Goal: Task Accomplishment & Management: Manage account settings

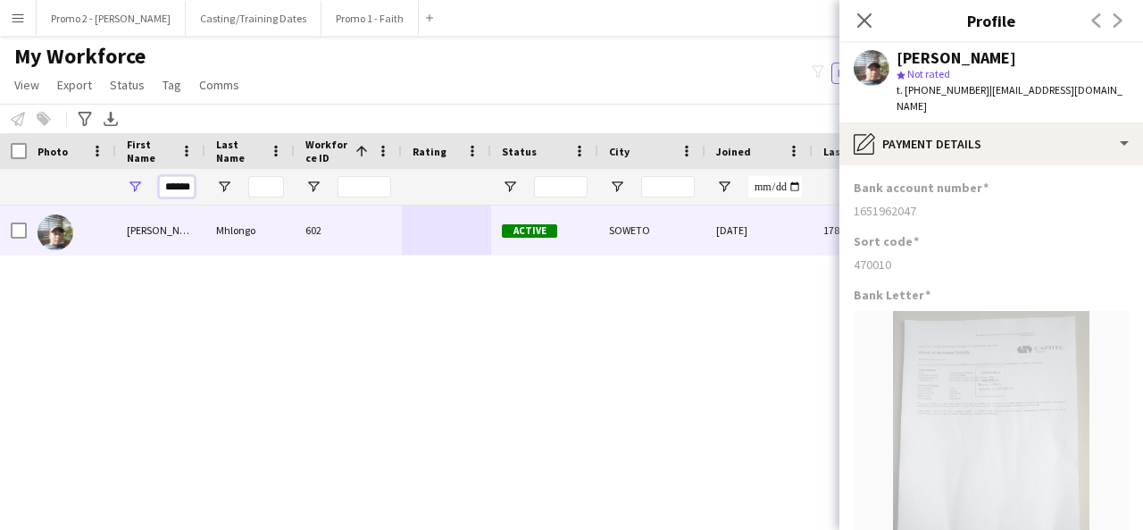
drag, startPoint x: 166, startPoint y: 181, endPoint x: 239, endPoint y: 158, distance: 76.8
click at [239, 158] on div "Workforce Details Photo First Name 1" at bounding box center [954, 169] width 1909 height 72
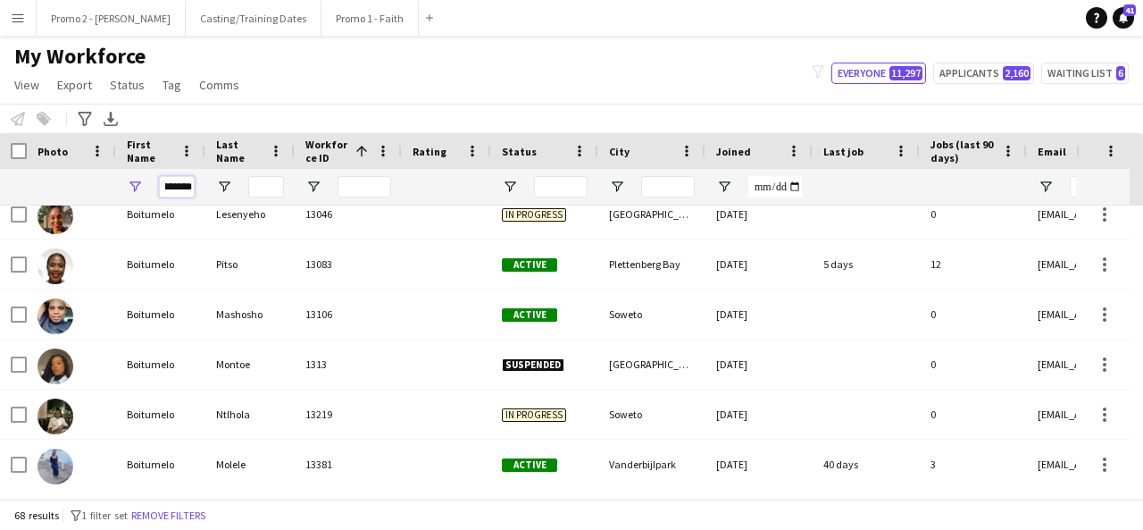
scroll to position [698, 0]
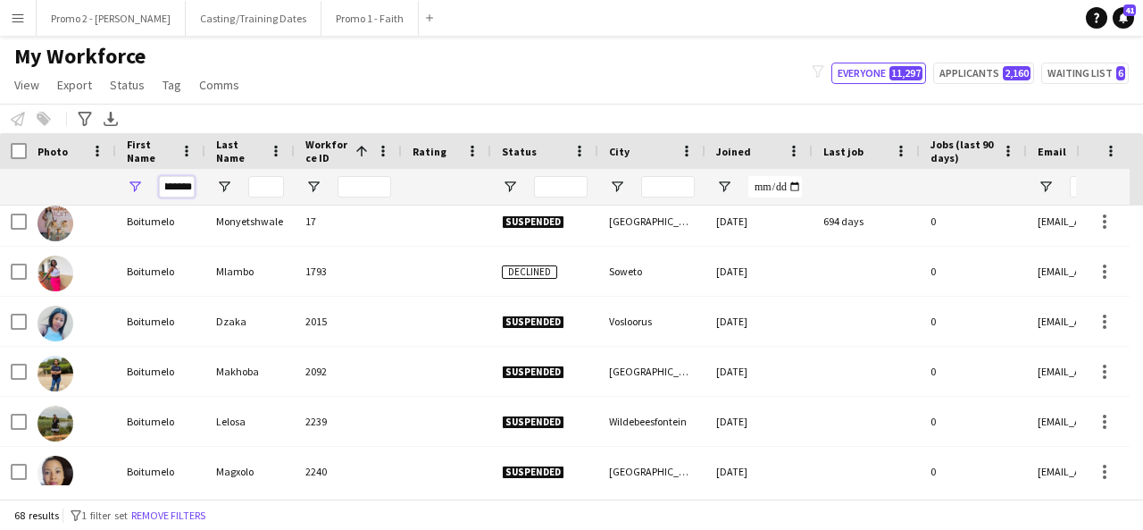
type input "*********"
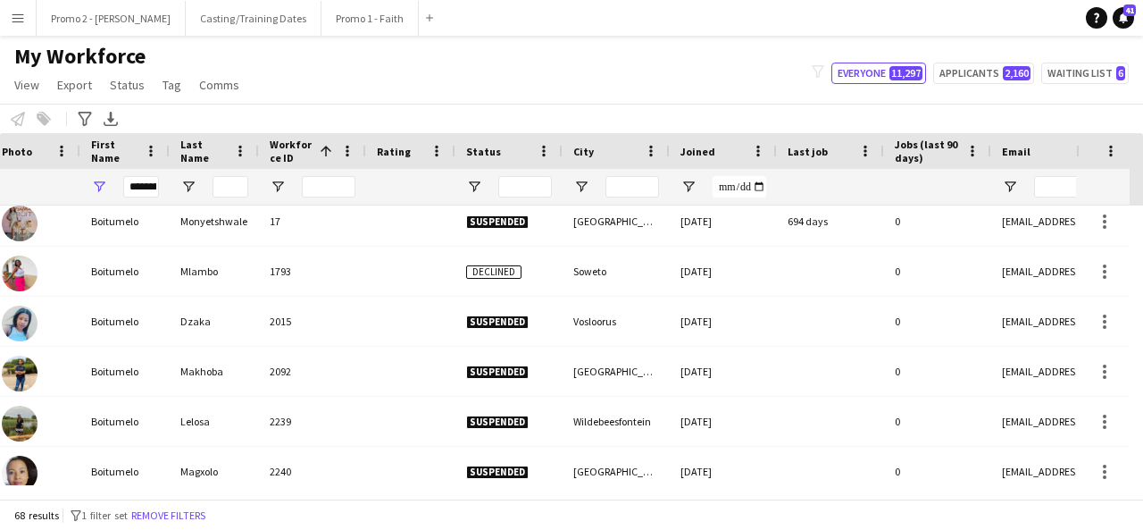
scroll to position [0, 71]
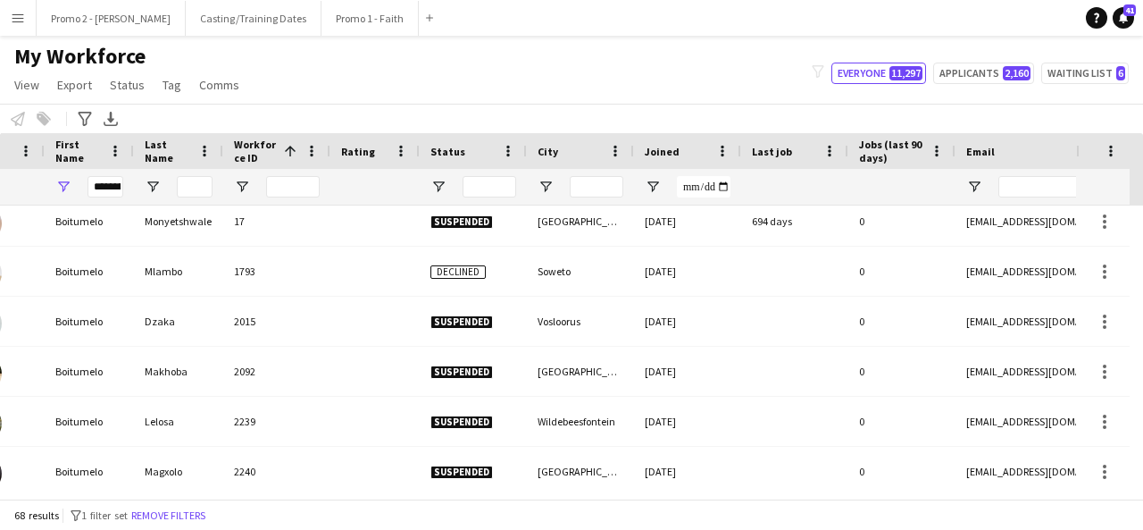
click at [1136, 328] on div "Boitumelo Pitso 10002 Declined Brakpan 06-04-2025 0 crienepitso@gmail.com Boitu…" at bounding box center [571, 345] width 1143 height 280
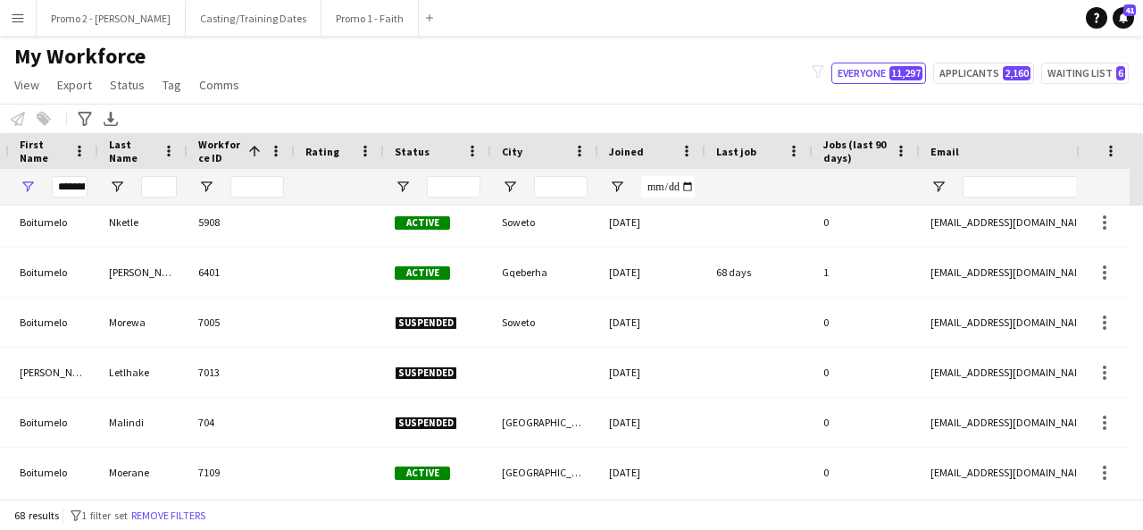
scroll to position [2517, 0]
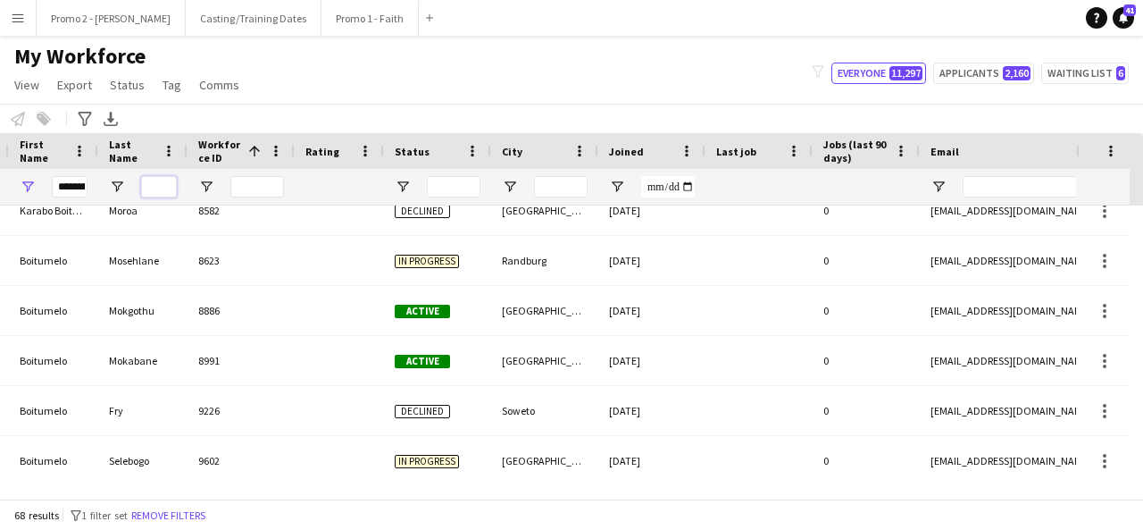
click at [159, 184] on input "Last Name Filter Input" at bounding box center [159, 186] width 36 height 21
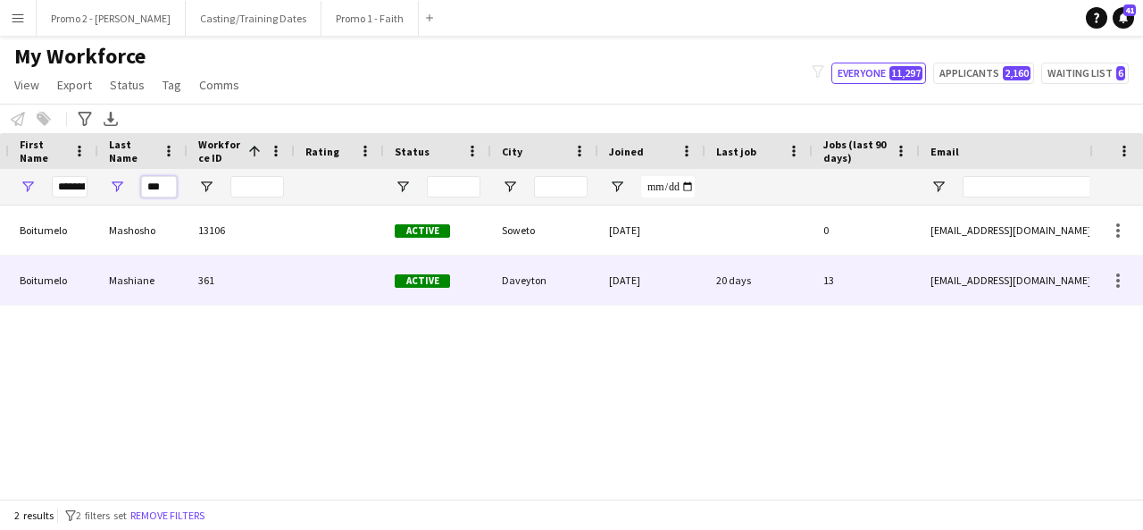
type input "***"
click at [159, 279] on div "Mashiane" at bounding box center [142, 279] width 89 height 49
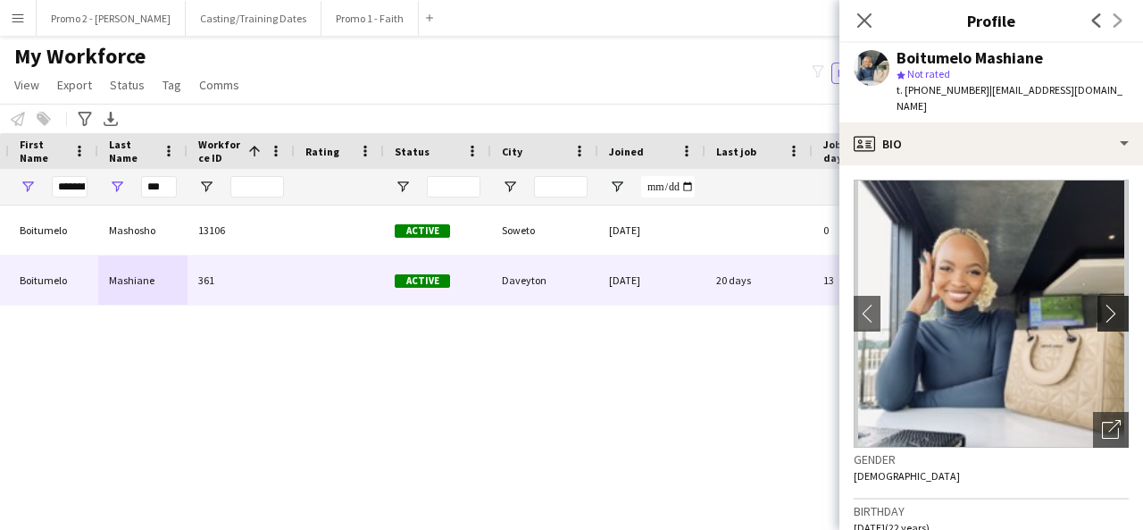
click at [1104, 308] on app-icon "chevron-right" at bounding box center [1116, 313] width 28 height 19
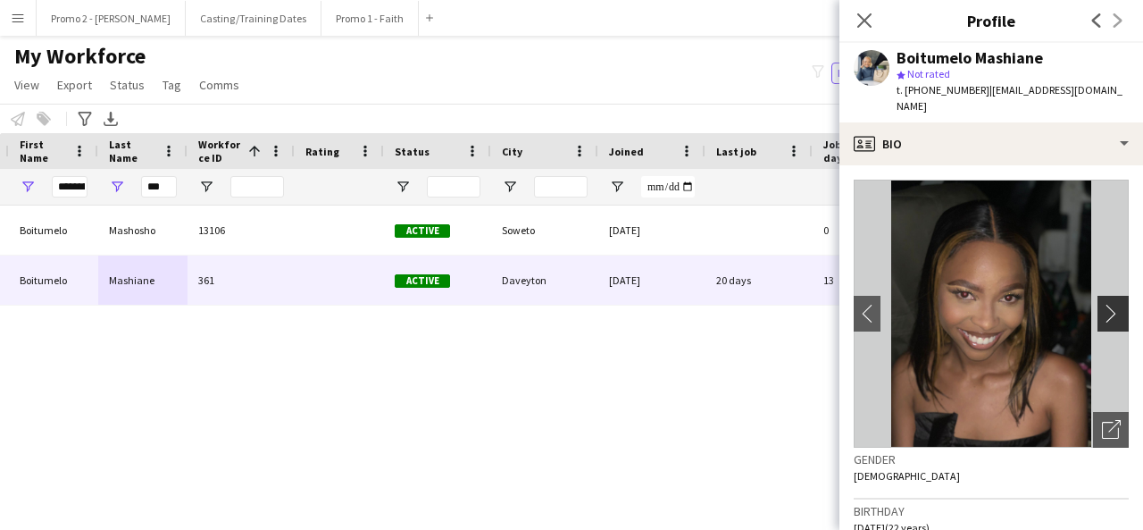
click at [1104, 308] on app-icon "chevron-right" at bounding box center [1116, 313] width 28 height 19
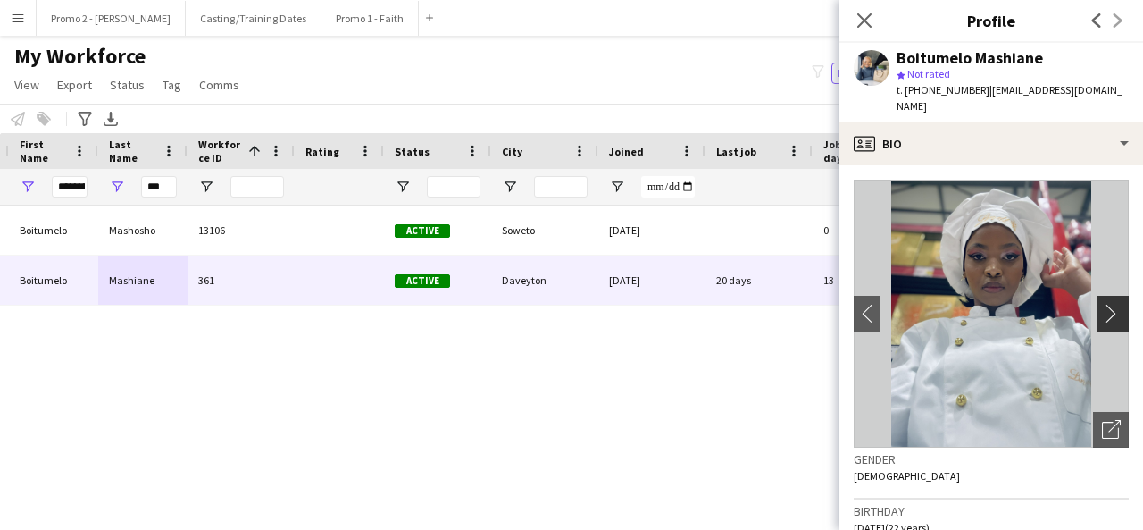
click at [1104, 308] on app-icon "chevron-right" at bounding box center [1116, 313] width 28 height 19
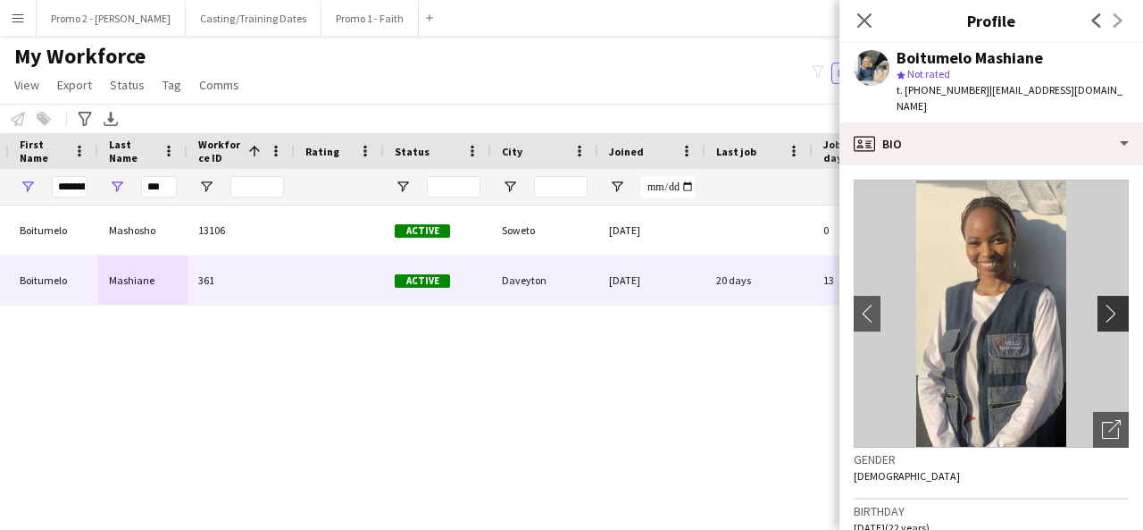
click at [1104, 308] on app-icon "chevron-right" at bounding box center [1116, 313] width 28 height 19
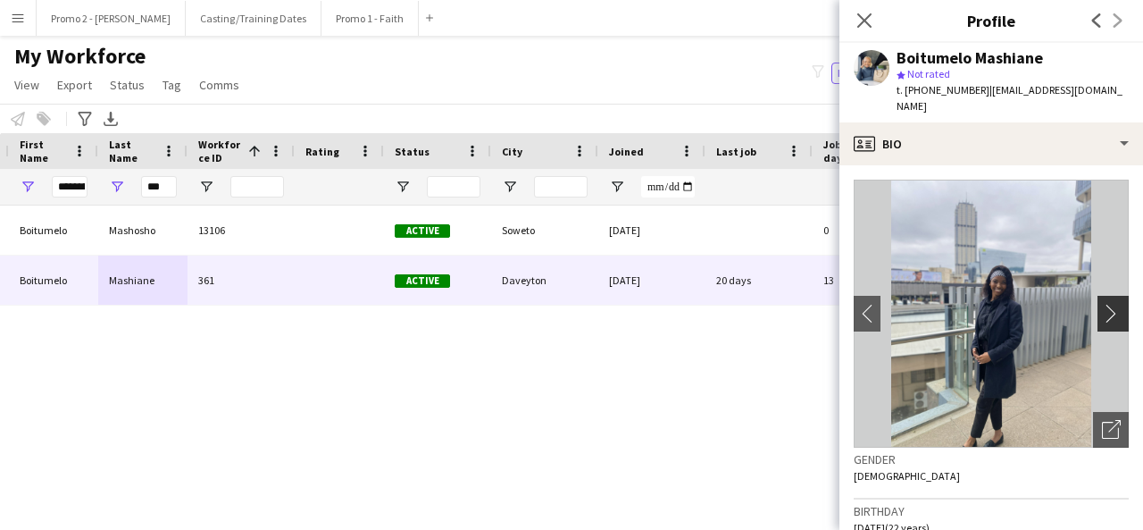
click at [1104, 308] on app-icon "chevron-right" at bounding box center [1116, 313] width 28 height 19
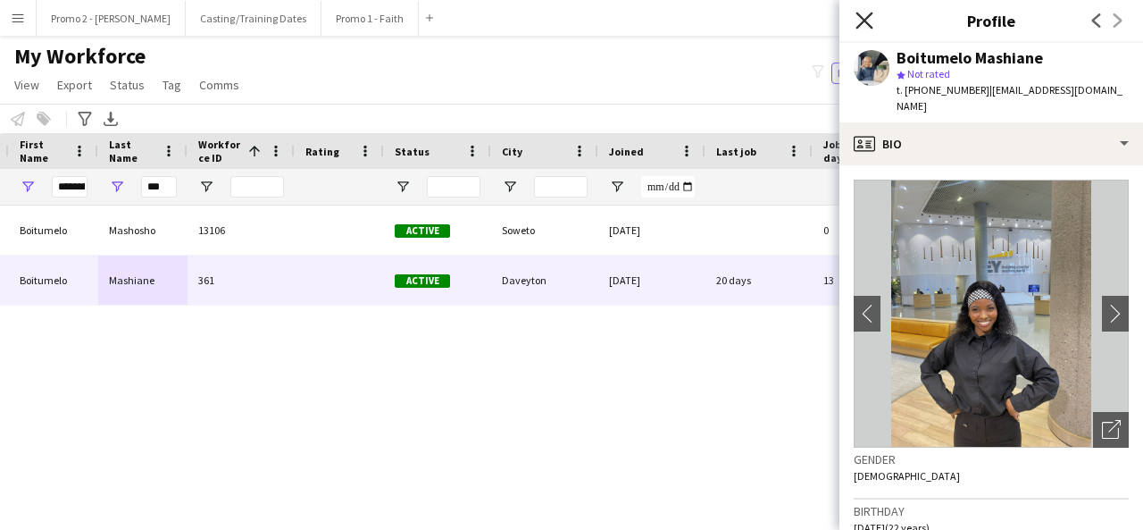
click at [869, 12] on icon "Close pop-in" at bounding box center [864, 20] width 17 height 17
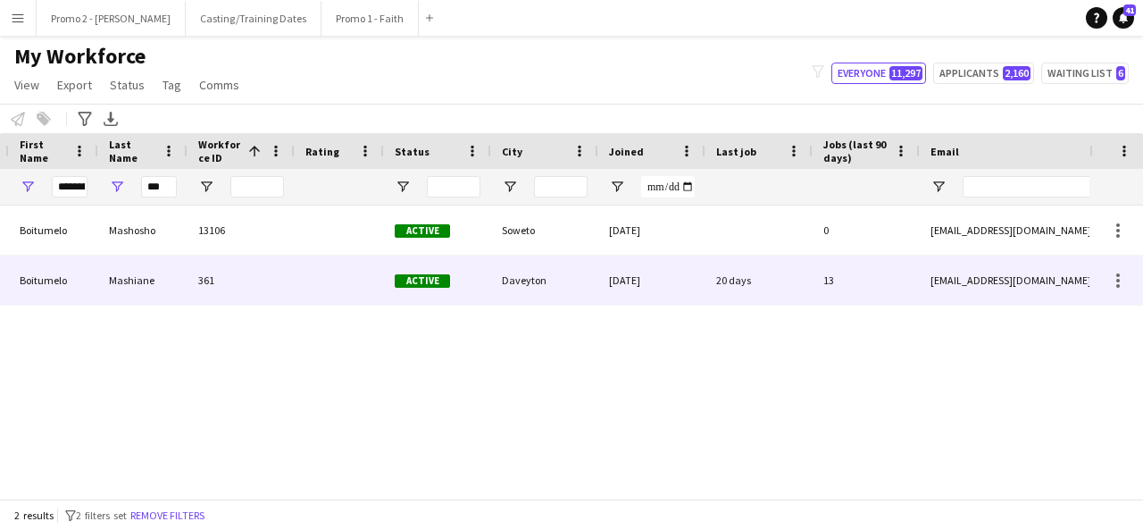
click at [117, 280] on div "Mashiane" at bounding box center [142, 279] width 89 height 49
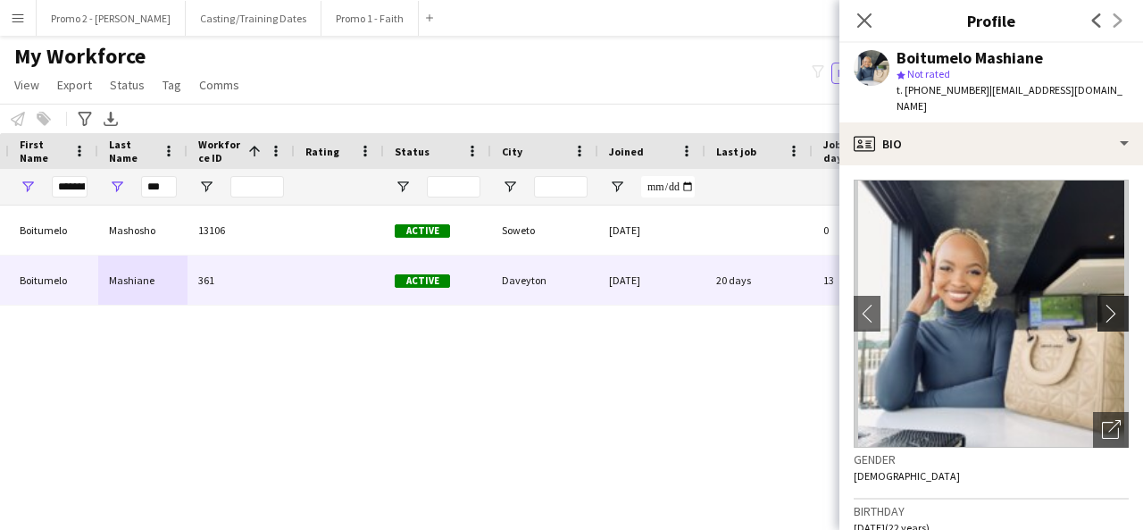
click at [1104, 308] on app-icon "chevron-right" at bounding box center [1116, 313] width 28 height 19
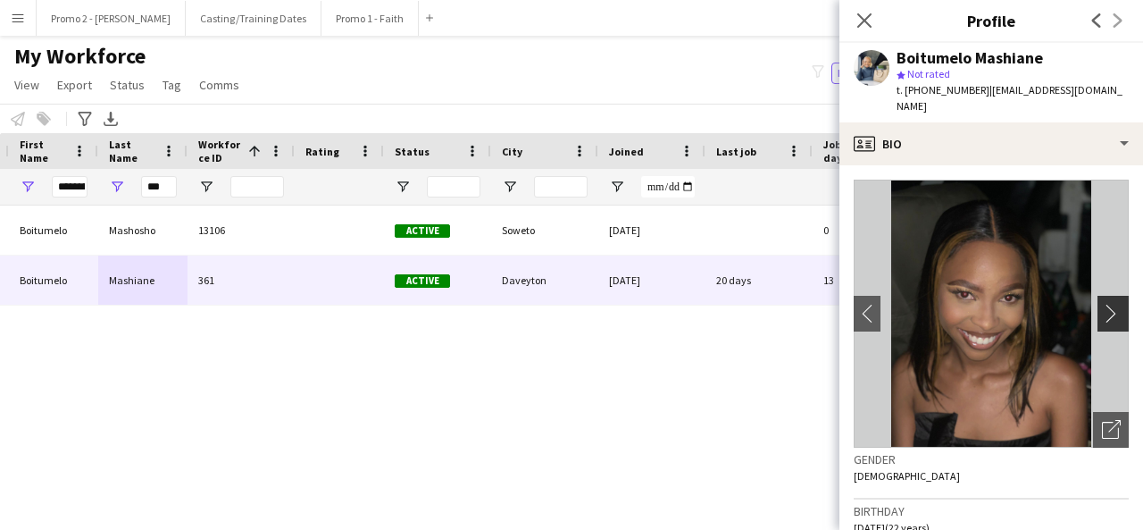
click at [1104, 308] on app-icon "chevron-right" at bounding box center [1116, 313] width 28 height 19
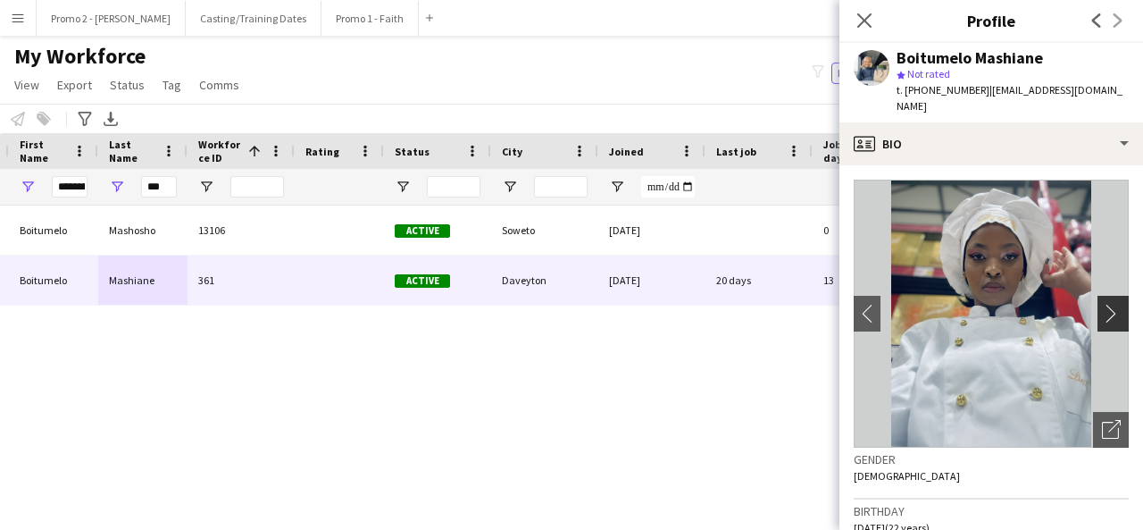
click at [1104, 308] on app-icon "chevron-right" at bounding box center [1116, 313] width 28 height 19
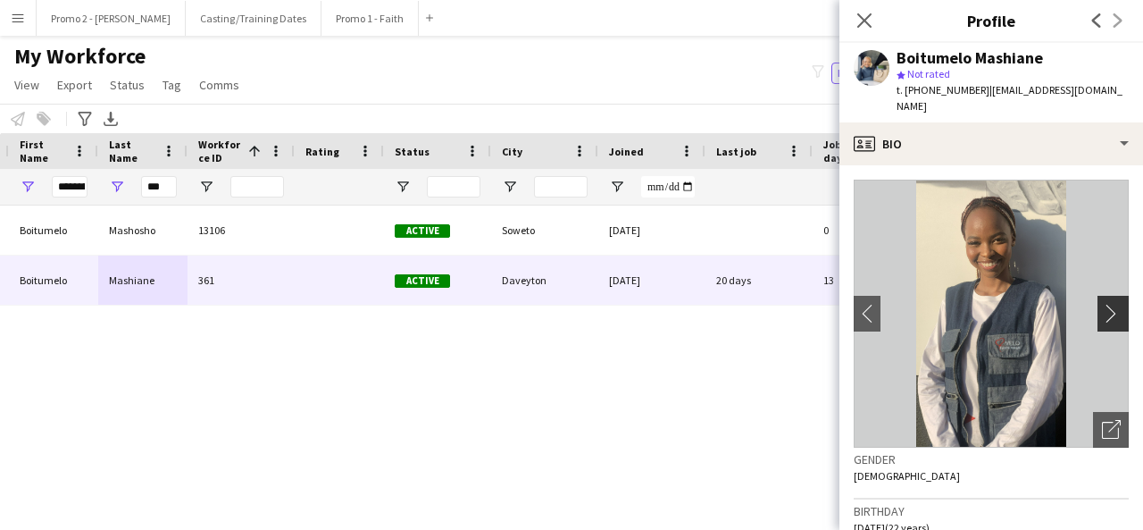
click at [1104, 308] on app-icon "chevron-right" at bounding box center [1116, 313] width 28 height 19
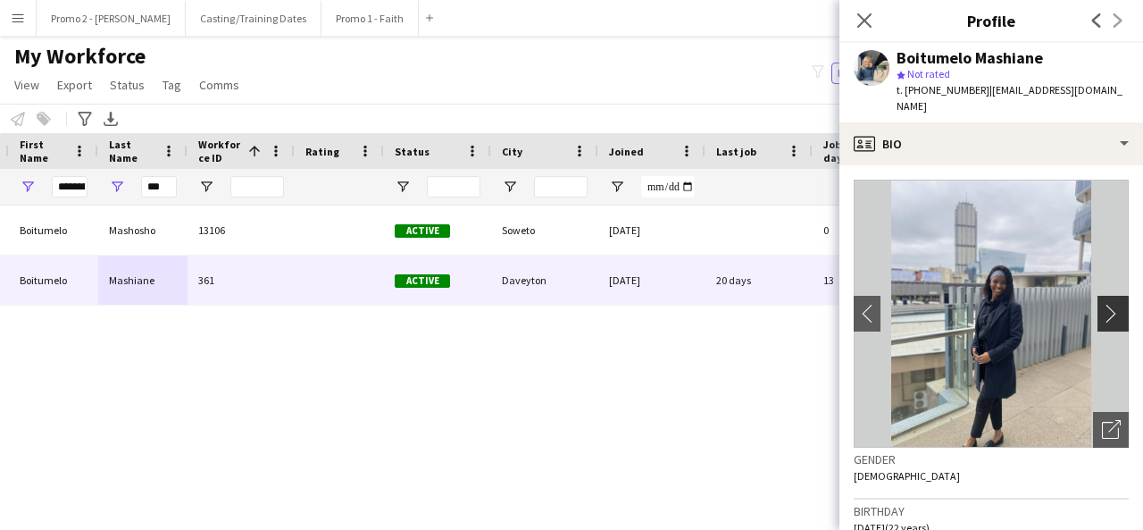
click at [1104, 308] on app-icon "chevron-right" at bounding box center [1116, 313] width 28 height 19
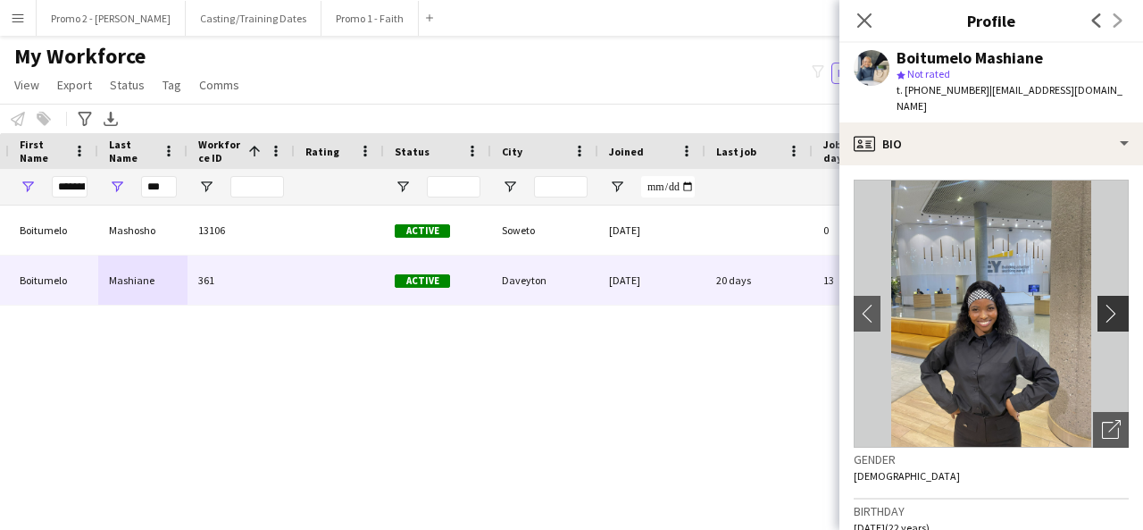
click at [1104, 308] on app-icon "chevron-right" at bounding box center [1116, 313] width 28 height 19
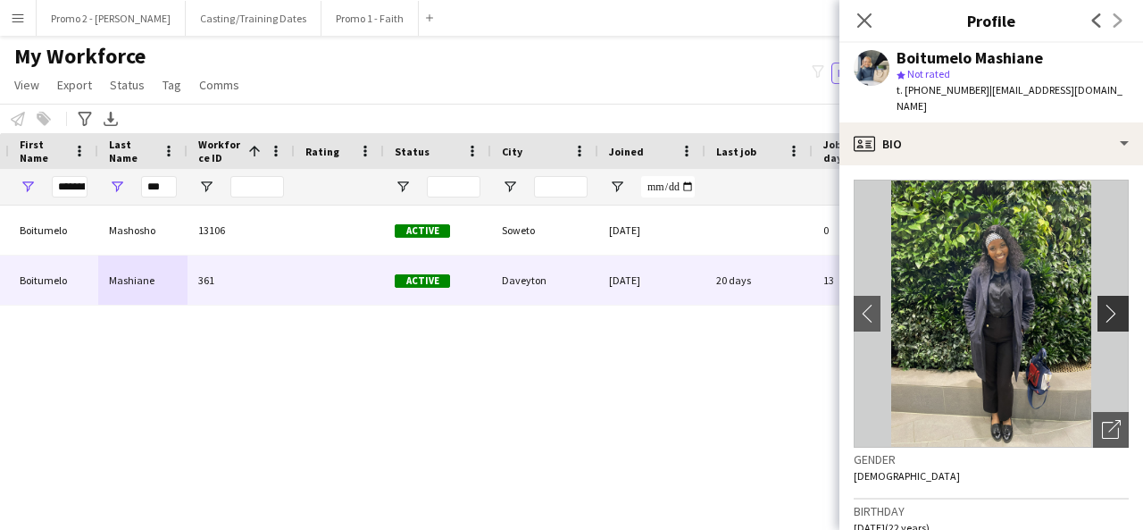
click at [1104, 308] on app-icon "chevron-right" at bounding box center [1116, 313] width 28 height 19
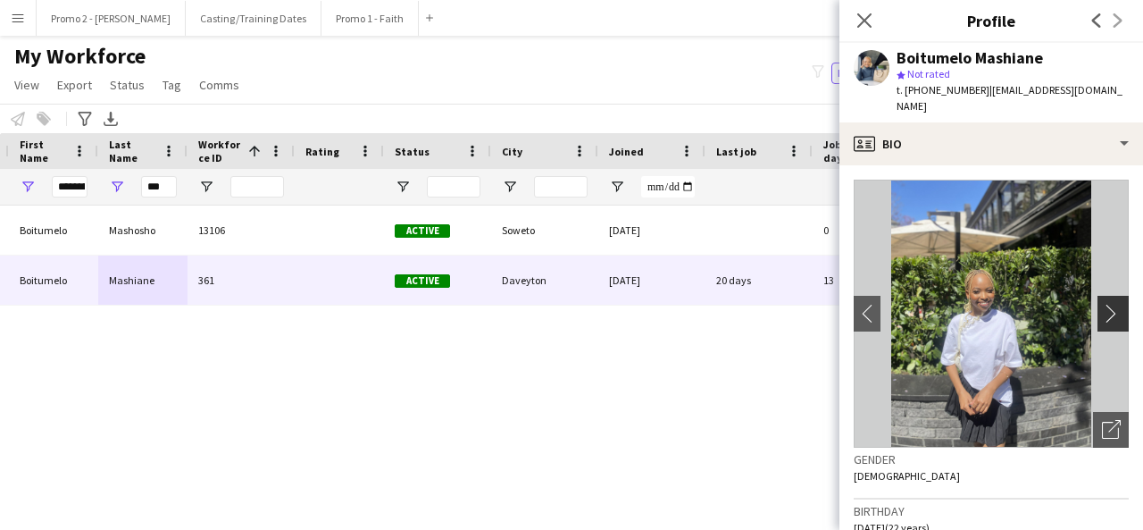
click at [1104, 308] on app-icon "chevron-right" at bounding box center [1116, 313] width 28 height 19
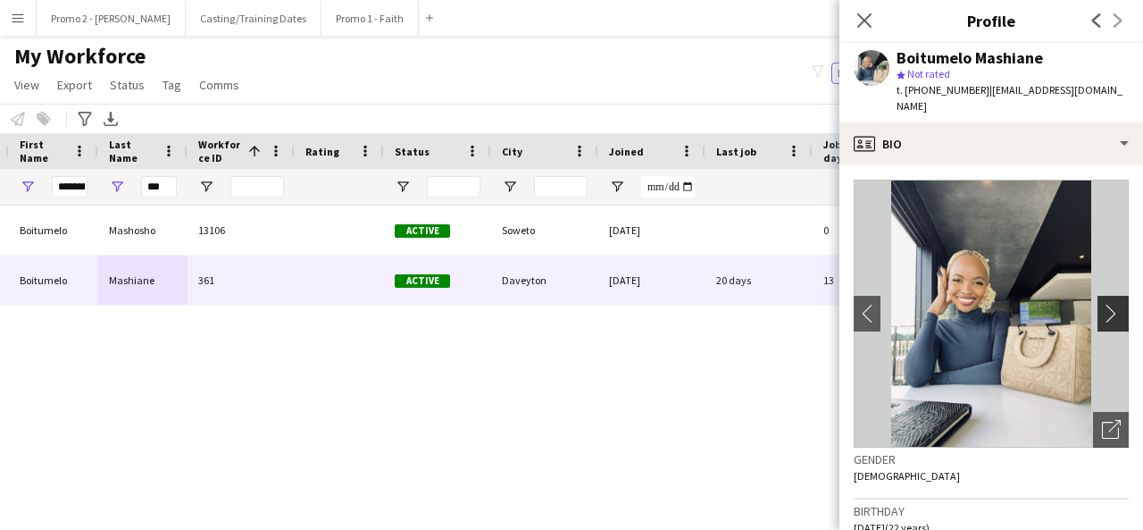
click at [1104, 308] on app-icon "chevron-right" at bounding box center [1116, 313] width 28 height 19
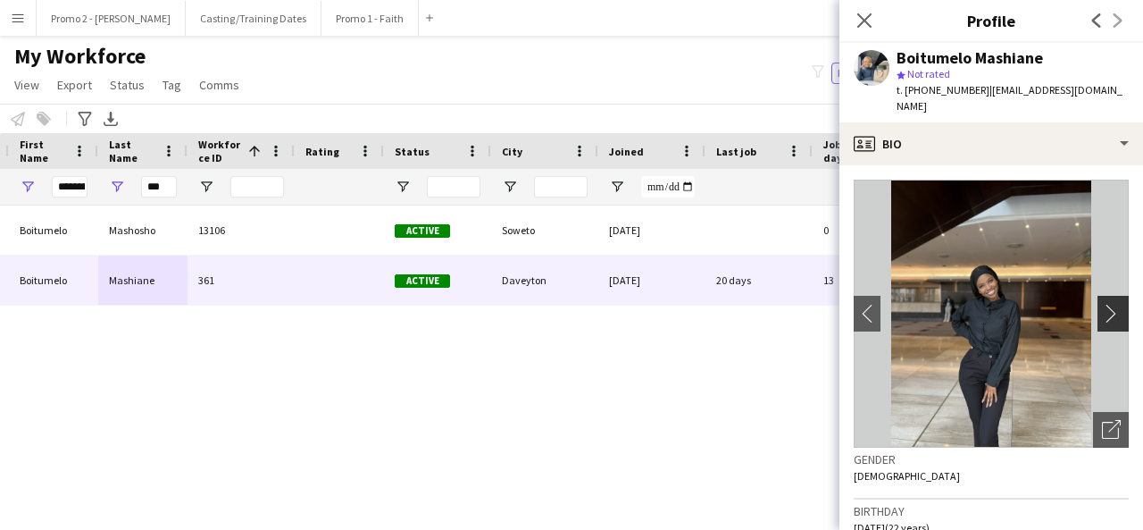
click at [1102, 310] on app-icon "chevron-right" at bounding box center [1116, 313] width 28 height 19
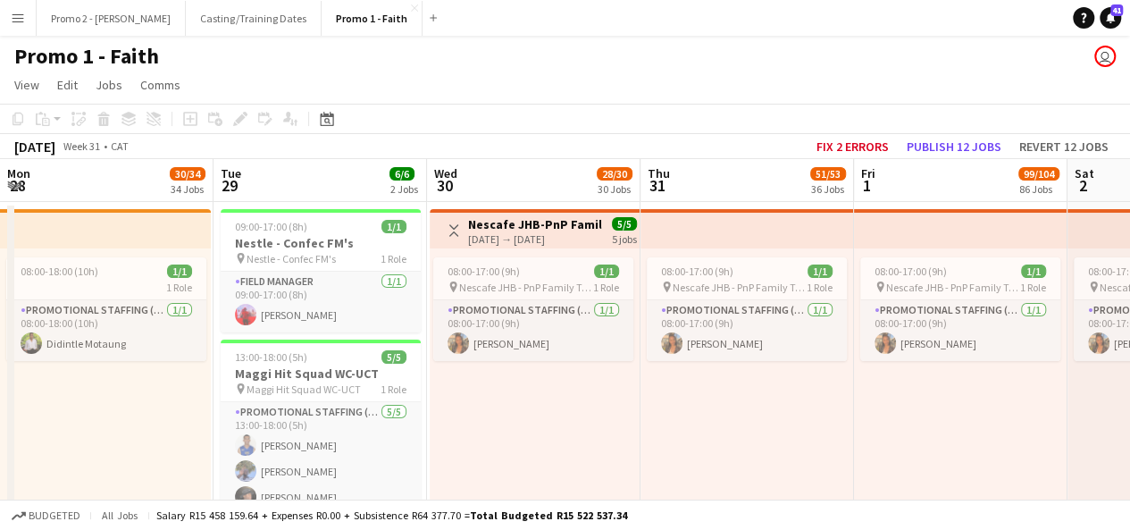
scroll to position [0, 530]
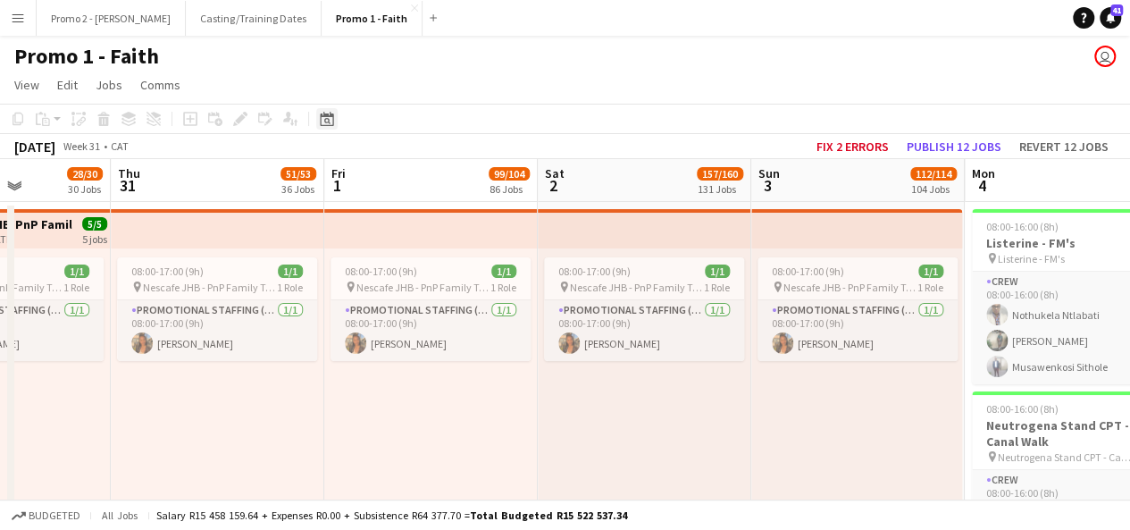
click at [327, 118] on icon at bounding box center [327, 121] width 6 height 6
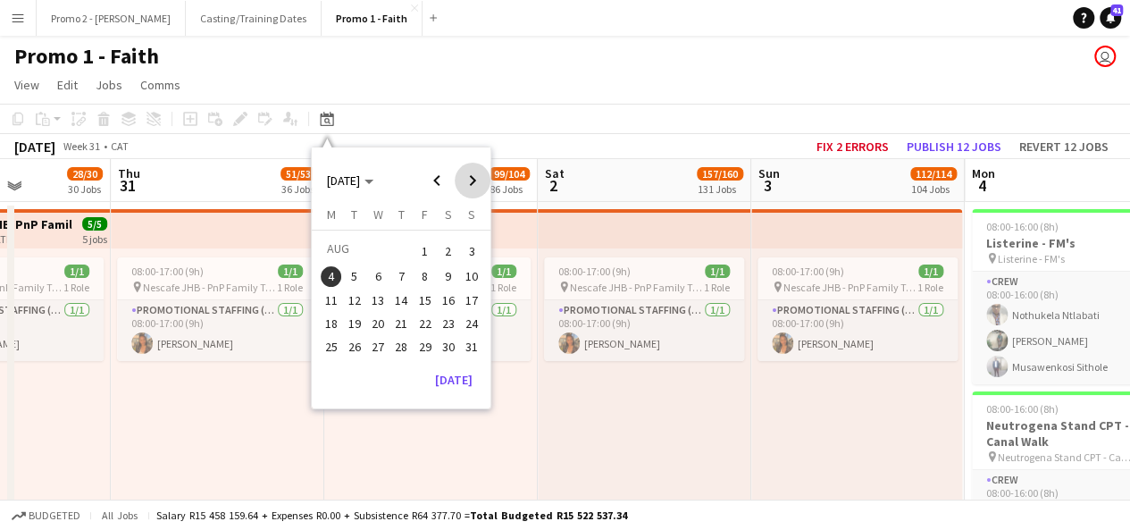
click at [472, 183] on span "Next month" at bounding box center [473, 181] width 36 height 36
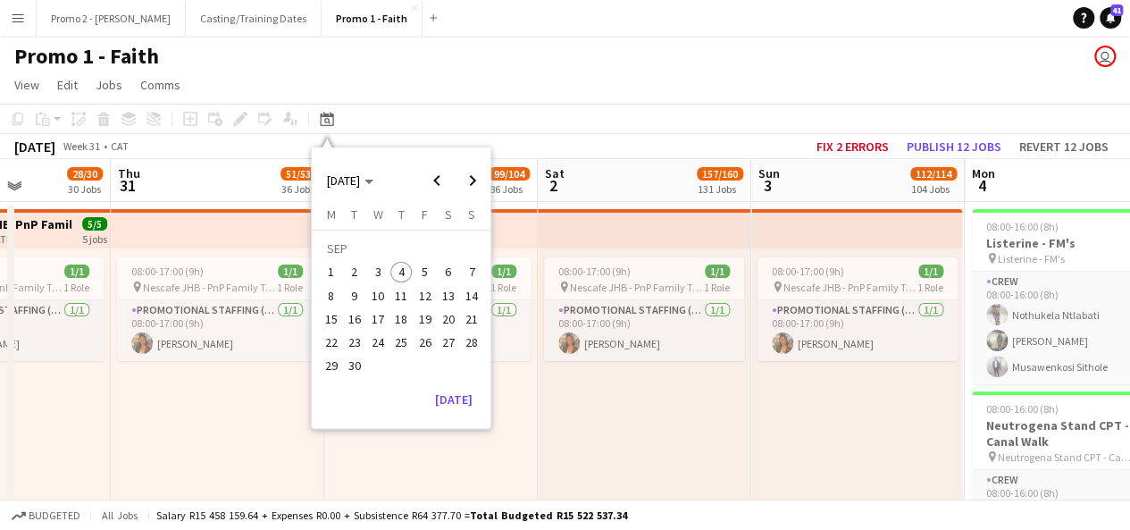
click at [420, 271] on span "5" at bounding box center [424, 272] width 21 height 21
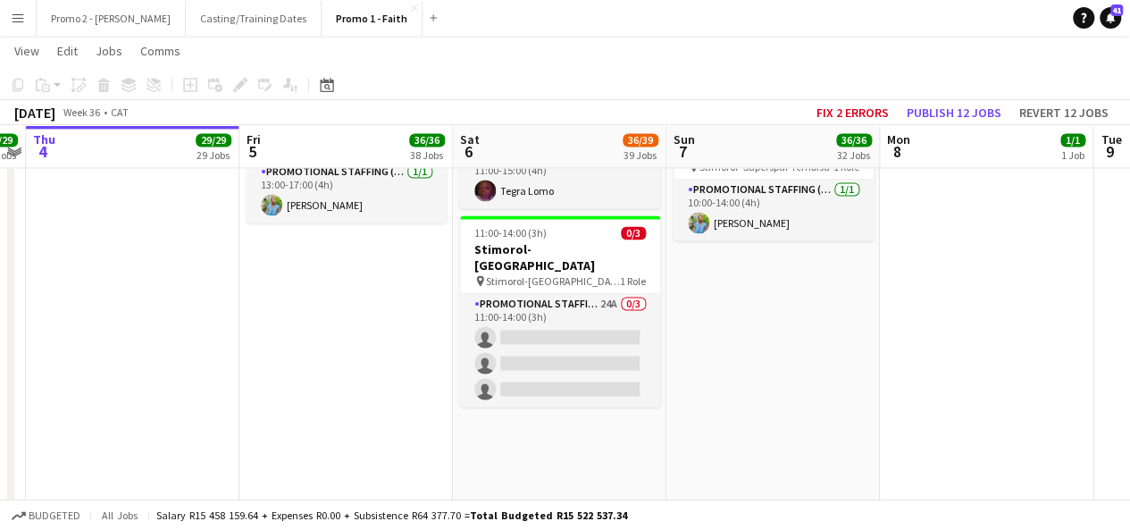
scroll to position [4656, 0]
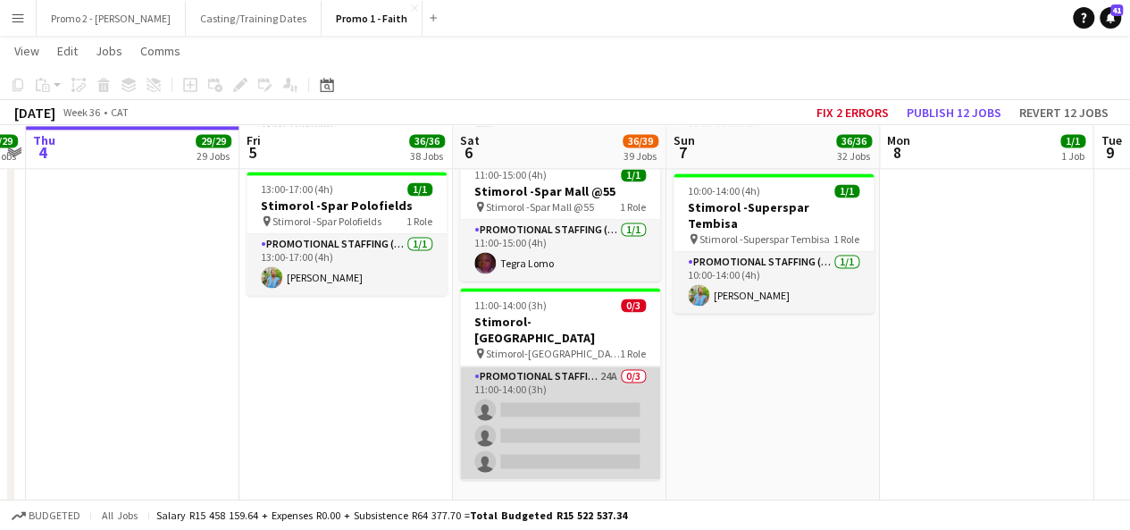
click at [592, 366] on app-card-role "Promotional Staffing (Brand Ambassadors) 24A 0/3 11:00-14:00 (3h) single-neutra…" at bounding box center [560, 422] width 200 height 113
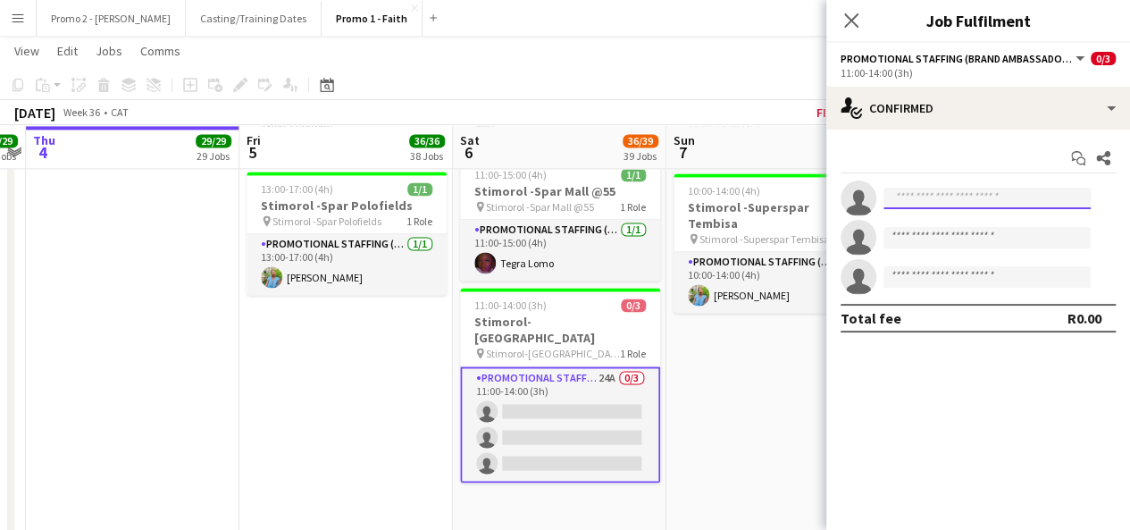
click at [929, 203] on input at bounding box center [986, 198] width 207 height 21
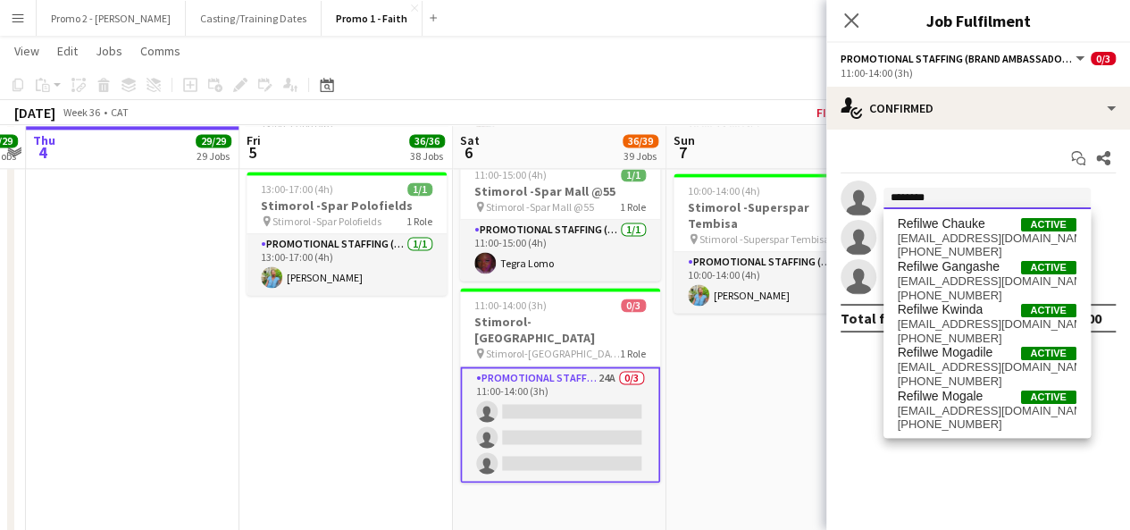
type input "*********"
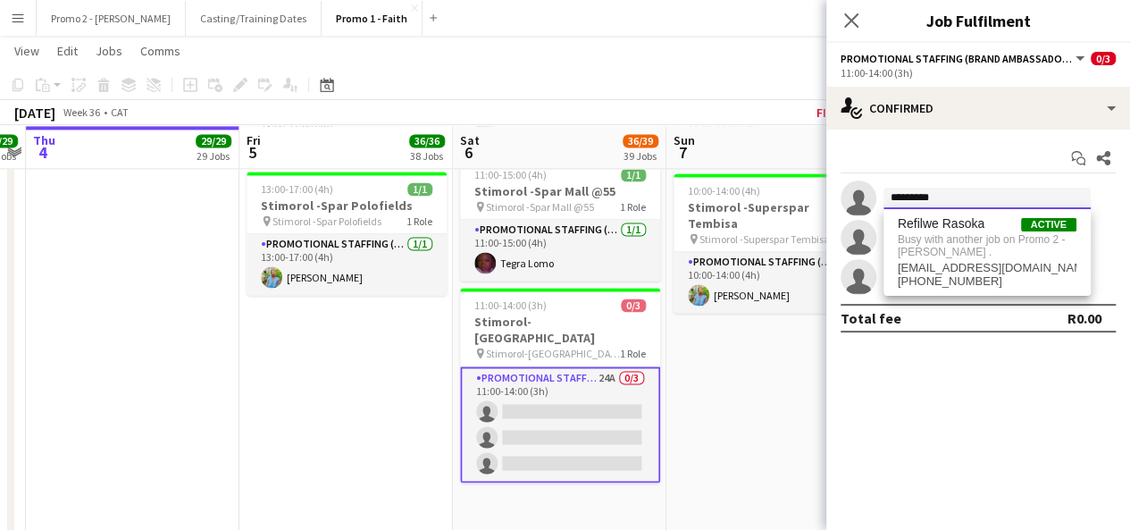
drag, startPoint x: 947, startPoint y: 199, endPoint x: 872, endPoint y: 206, distance: 75.4
click at [872, 206] on app-invite-slot "single-neutral-actions *********" at bounding box center [978, 198] width 304 height 36
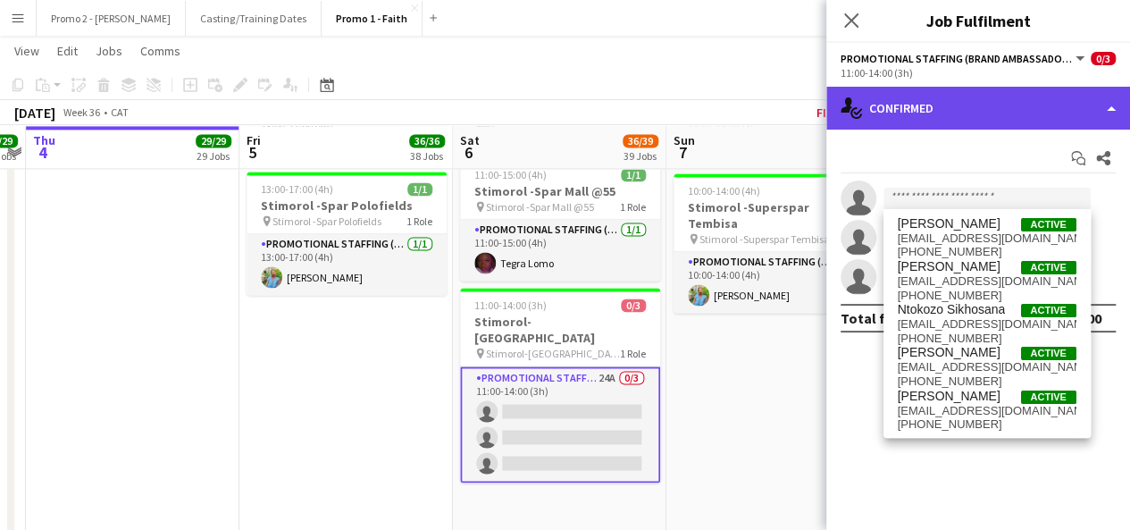
click at [965, 113] on div "single-neutral-actions-check-2 Confirmed" at bounding box center [978, 108] width 304 height 43
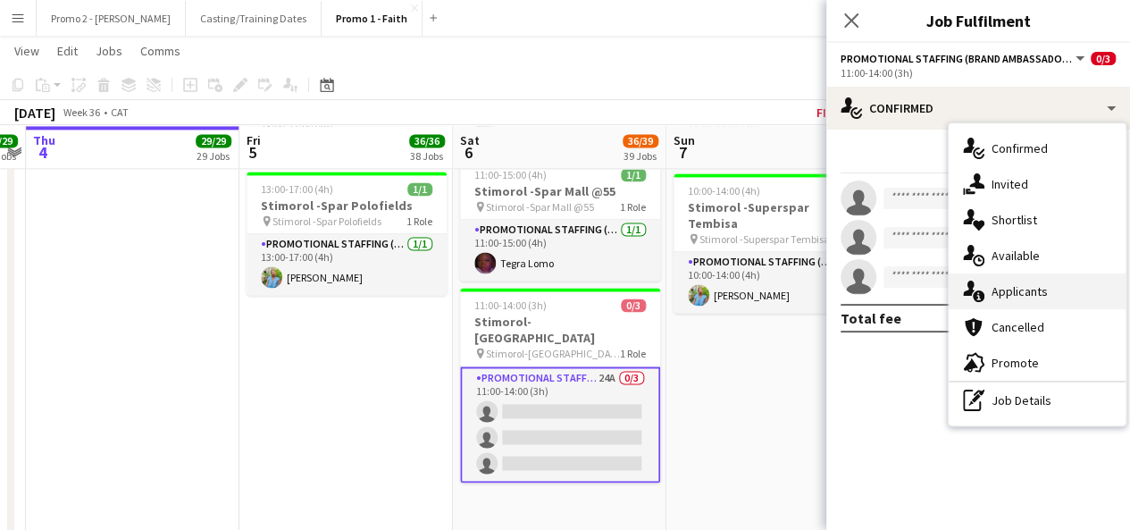
click at [1013, 283] on span "Applicants" at bounding box center [1019, 291] width 56 height 16
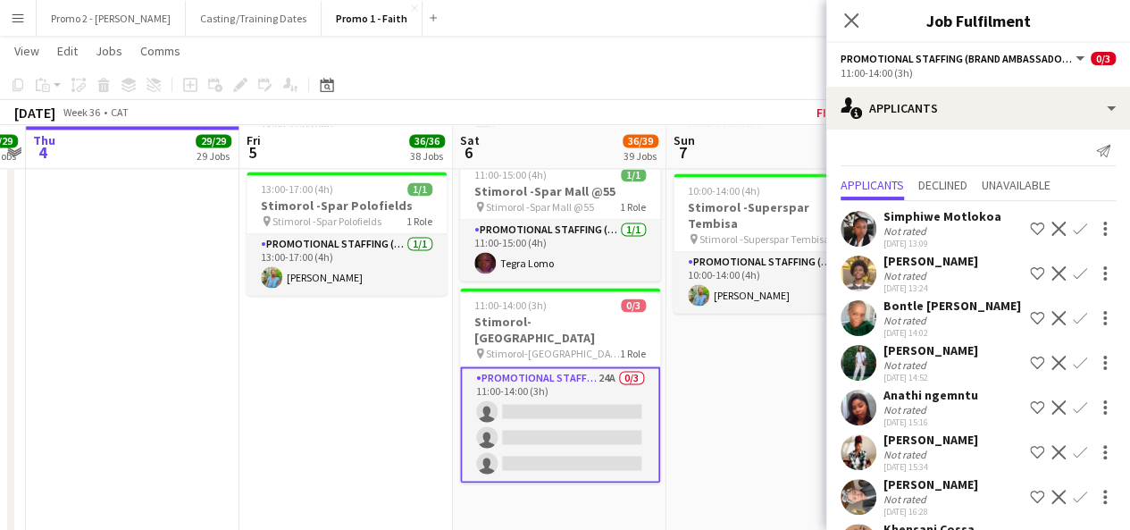
scroll to position [0, 0]
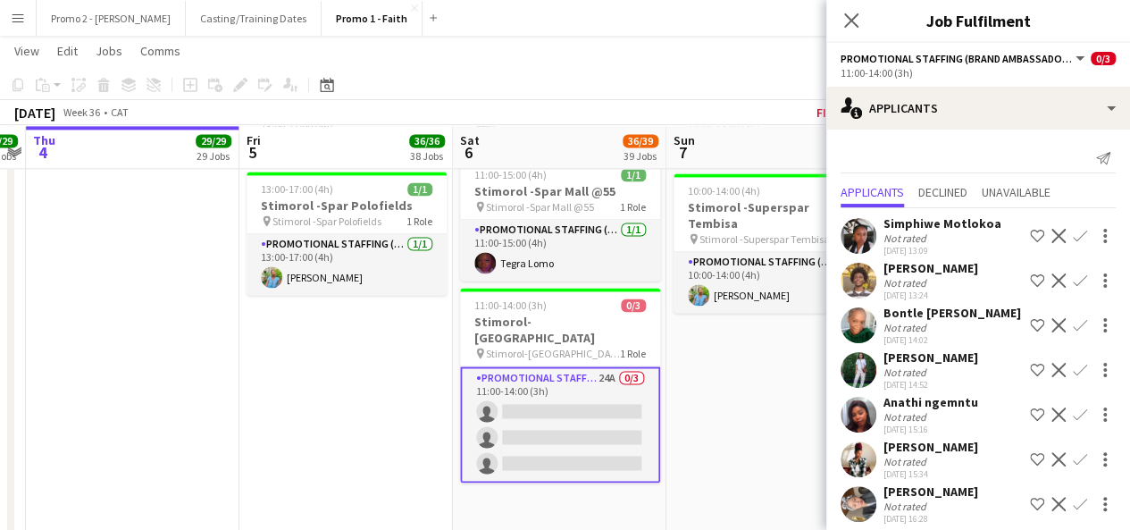
click at [572, 366] on app-card-role "Promotional Staffing (Brand Ambassadors) 24A 0/3 11:00-14:00 (3h) single-neutra…" at bounding box center [560, 424] width 200 height 116
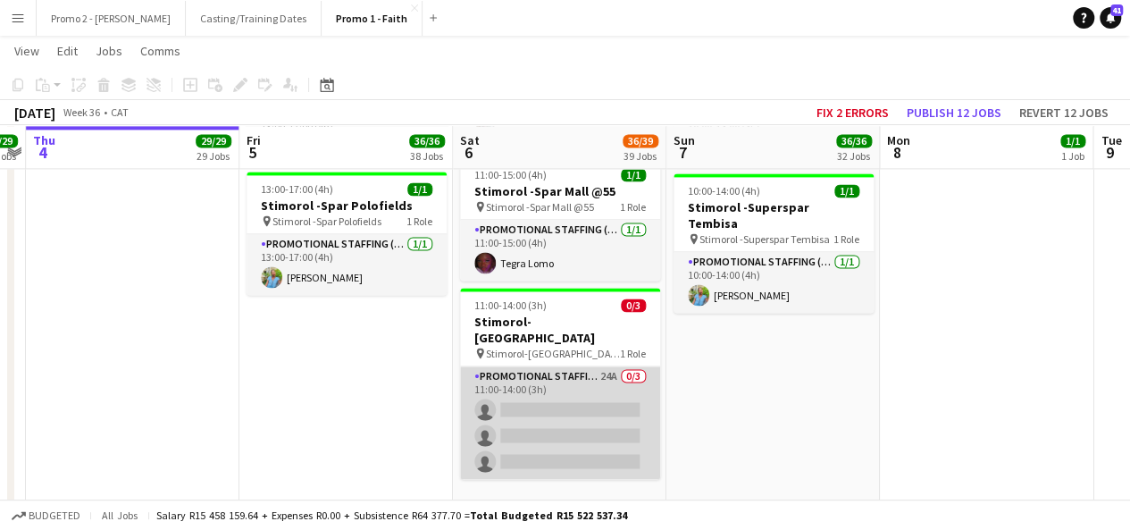
click at [592, 366] on app-card-role "Promotional Staffing (Brand Ambassadors) 24A 0/3 11:00-14:00 (3h) single-neutra…" at bounding box center [560, 422] width 200 height 113
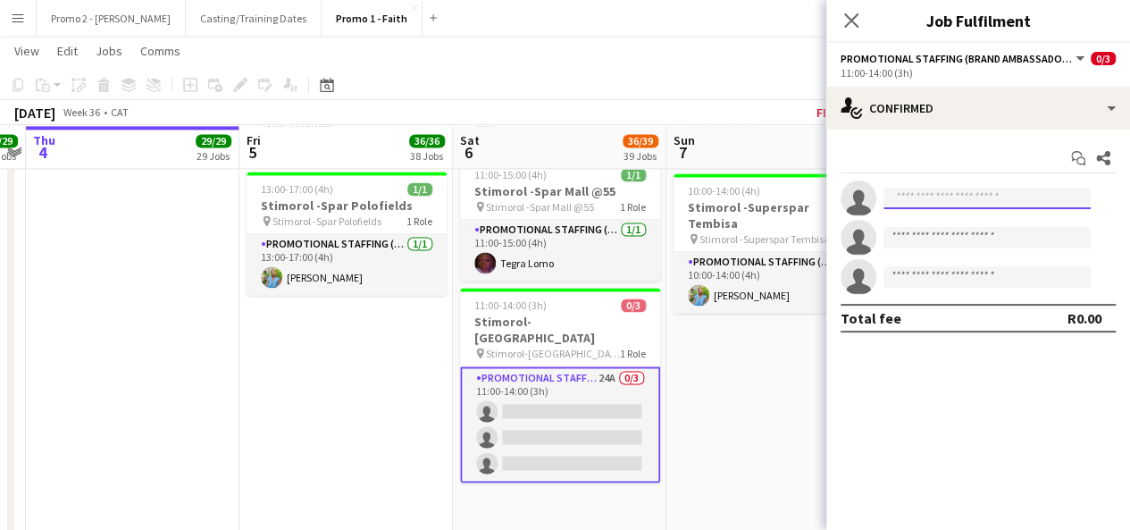
click at [923, 197] on input at bounding box center [986, 198] width 207 height 21
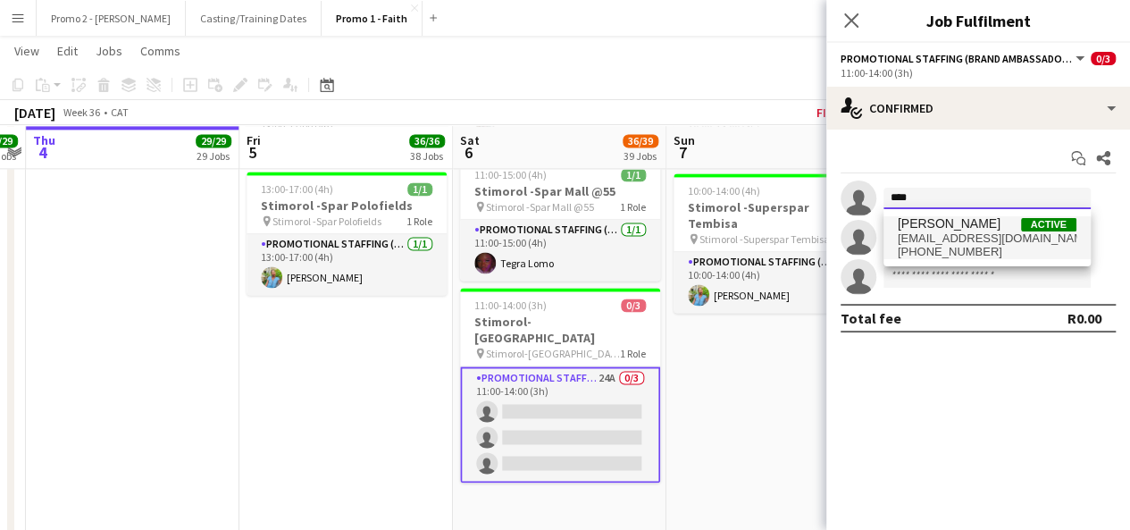
type input "****"
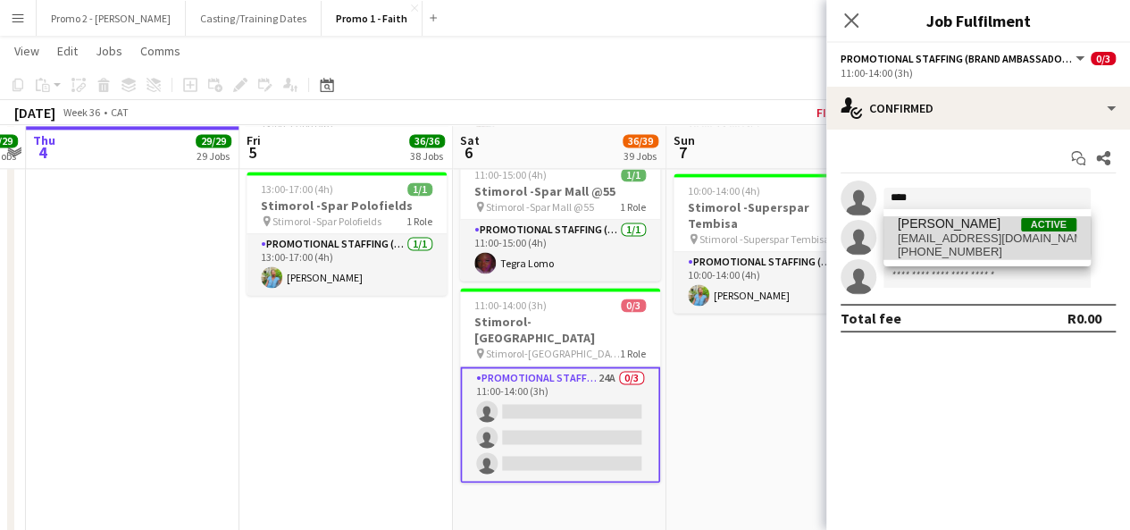
click at [943, 237] on span "[EMAIL_ADDRESS][DOMAIN_NAME]" at bounding box center [986, 238] width 179 height 14
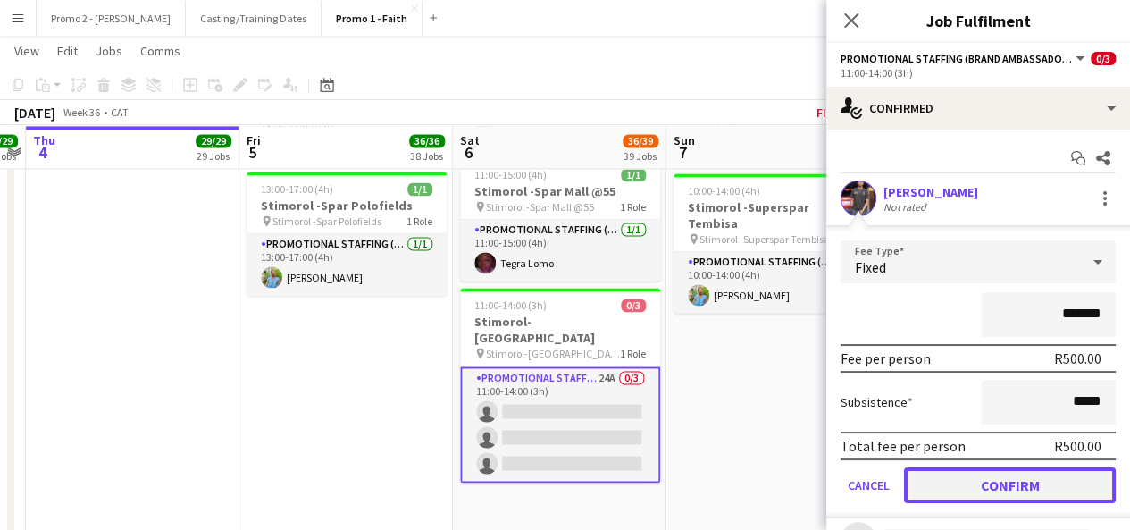
click at [1023, 478] on button "Confirm" at bounding box center [1010, 485] width 212 height 36
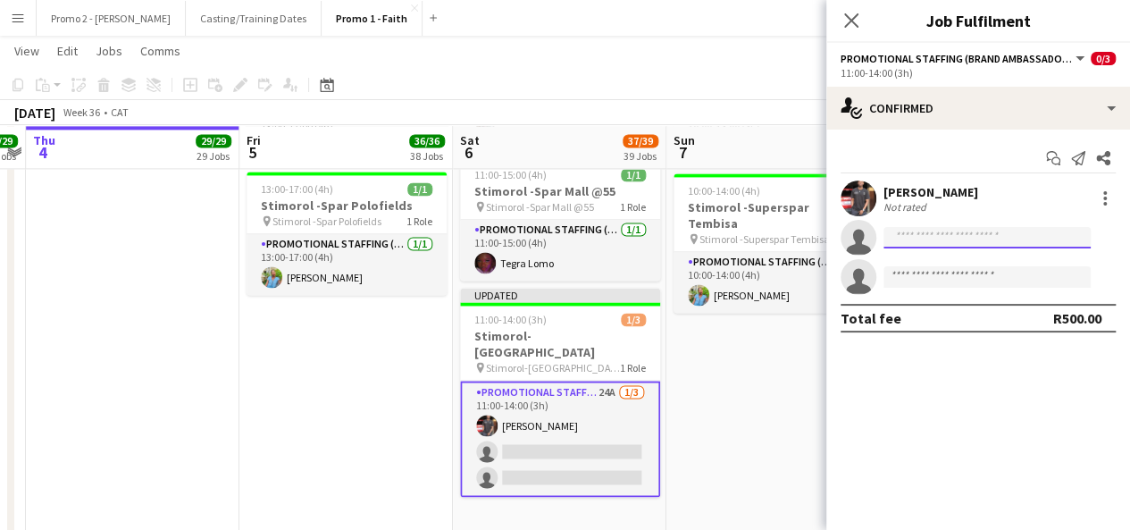
click at [917, 233] on input at bounding box center [986, 237] width 207 height 21
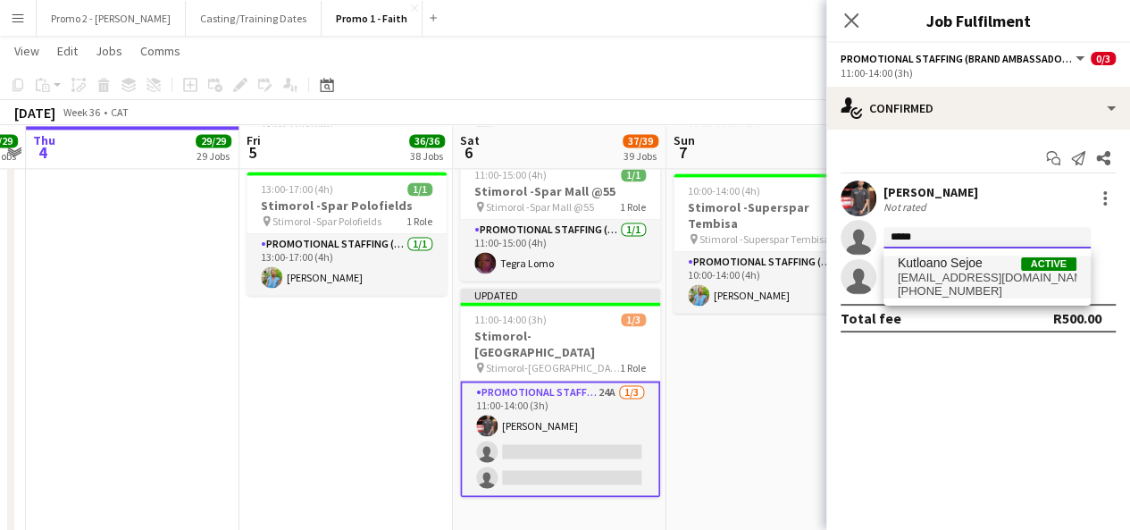
type input "*****"
click at [931, 272] on span "[EMAIL_ADDRESS][DOMAIN_NAME]" at bounding box center [986, 278] width 179 height 14
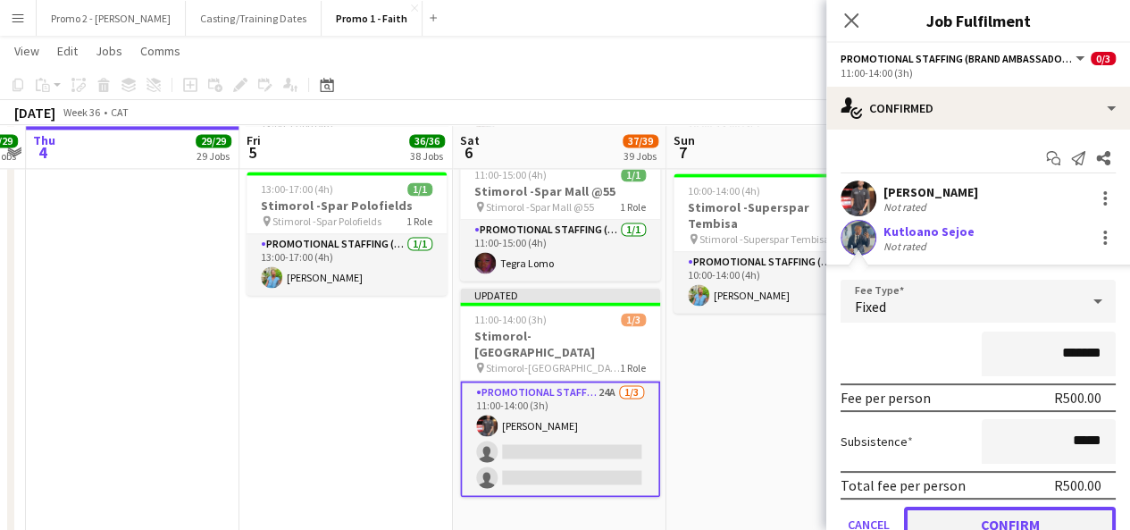
click at [1006, 516] on button "Confirm" at bounding box center [1010, 524] width 212 height 36
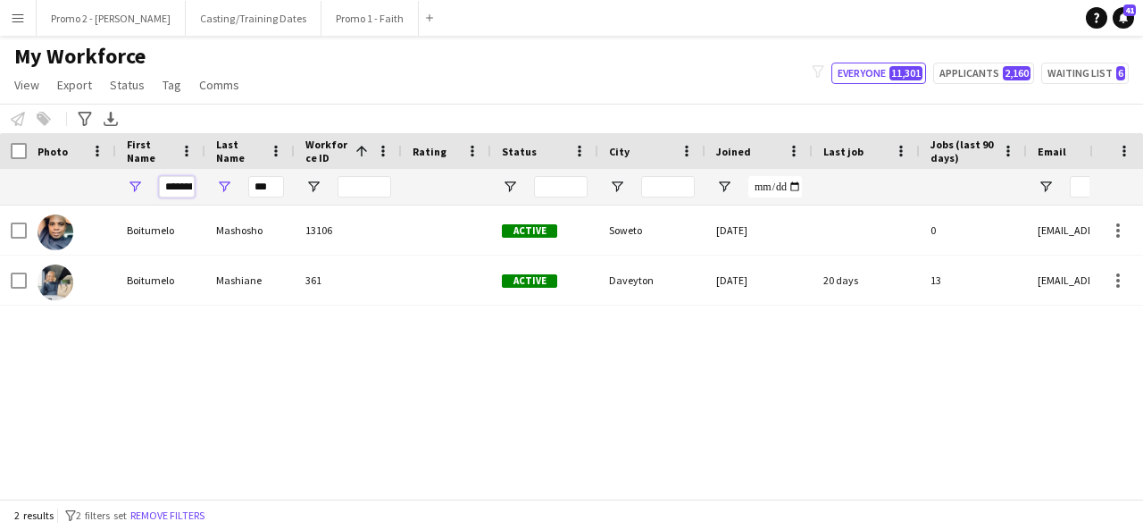
drag, startPoint x: 188, startPoint y: 179, endPoint x: 147, endPoint y: 181, distance: 40.2
click at [147, 181] on div "*********" at bounding box center [160, 187] width 89 height 36
type input "****"
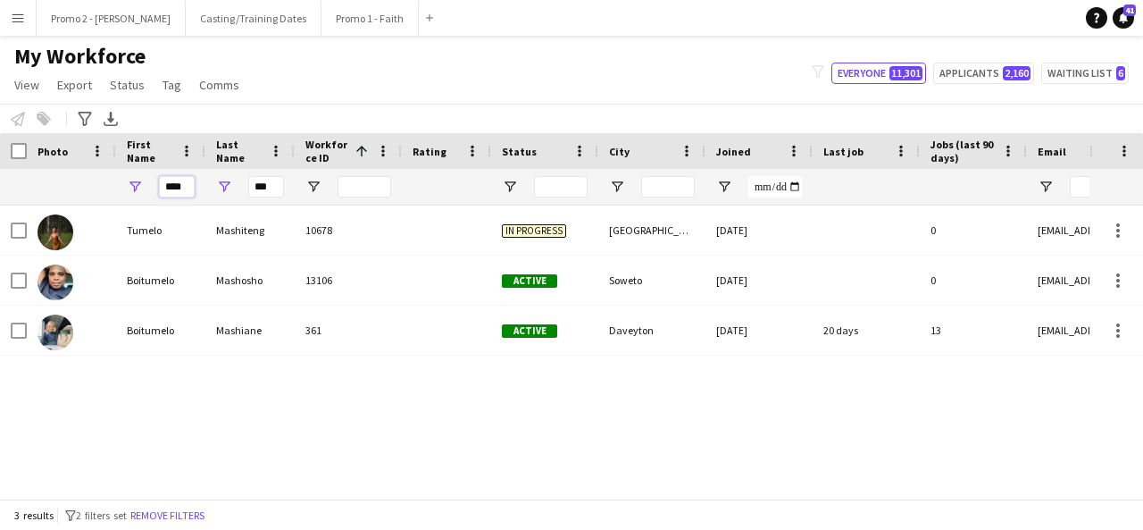
drag, startPoint x: 189, startPoint y: 183, endPoint x: 138, endPoint y: 179, distance: 51.1
click at [138, 179] on div "****" at bounding box center [160, 187] width 89 height 36
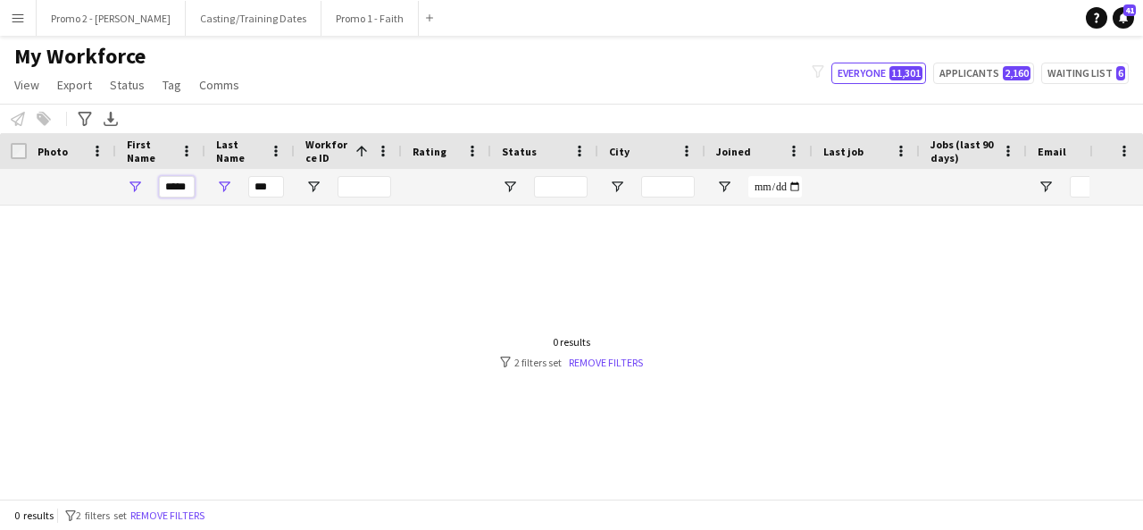
type input "*****"
drag, startPoint x: 249, startPoint y: 196, endPoint x: 436, endPoint y: 162, distance: 189.7
click at [436, 162] on div "Workforce Details Photo First Name 1" at bounding box center [954, 169] width 1909 height 72
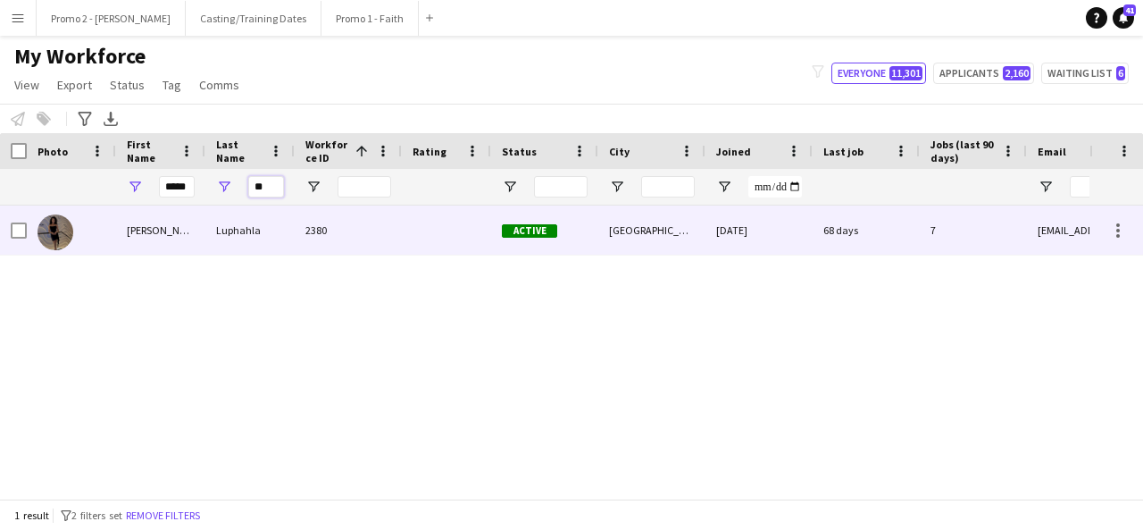
type input "**"
click at [398, 228] on div "2380" at bounding box center [348, 229] width 107 height 49
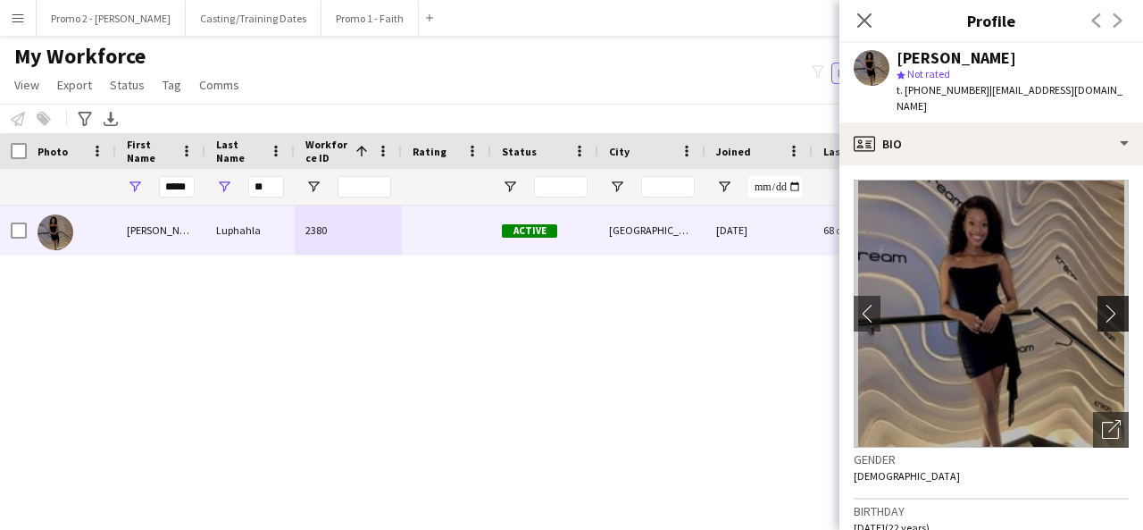
click at [1113, 306] on app-icon "chevron-right" at bounding box center [1116, 313] width 28 height 19
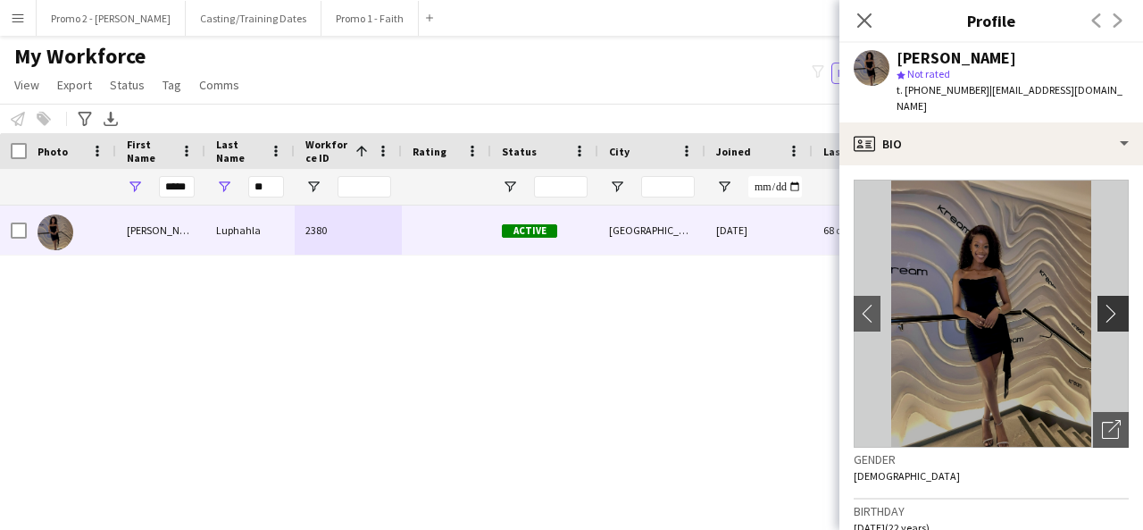
click at [1102, 308] on app-icon "chevron-right" at bounding box center [1116, 313] width 28 height 19
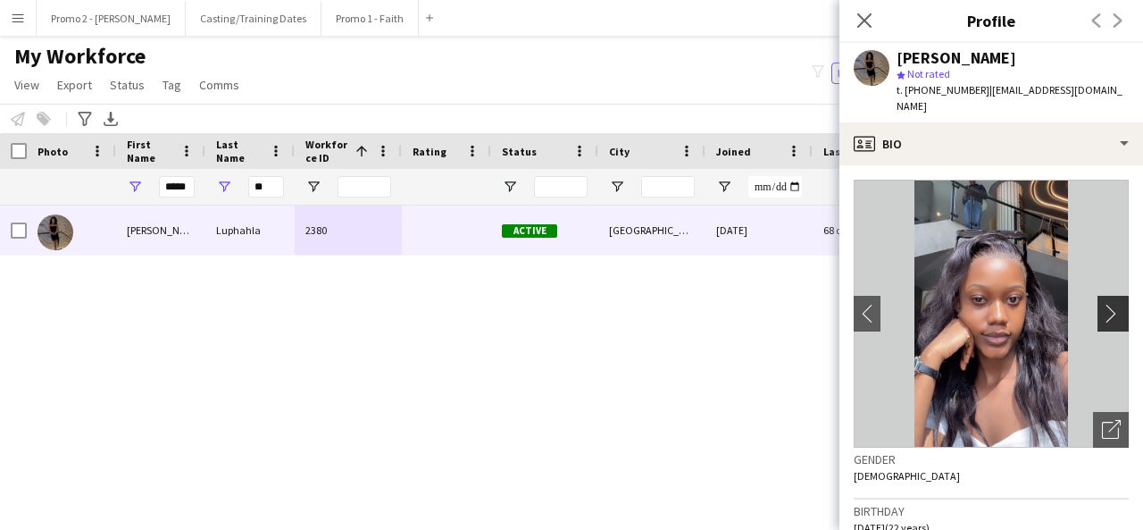
click at [1102, 308] on app-icon "chevron-right" at bounding box center [1116, 313] width 28 height 19
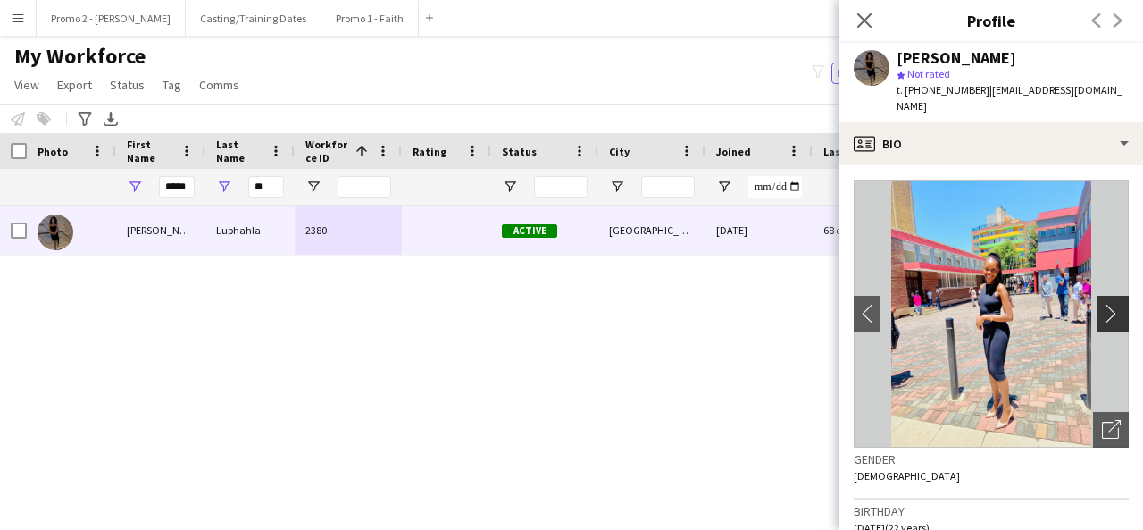
click at [1102, 308] on app-icon "chevron-right" at bounding box center [1116, 313] width 28 height 19
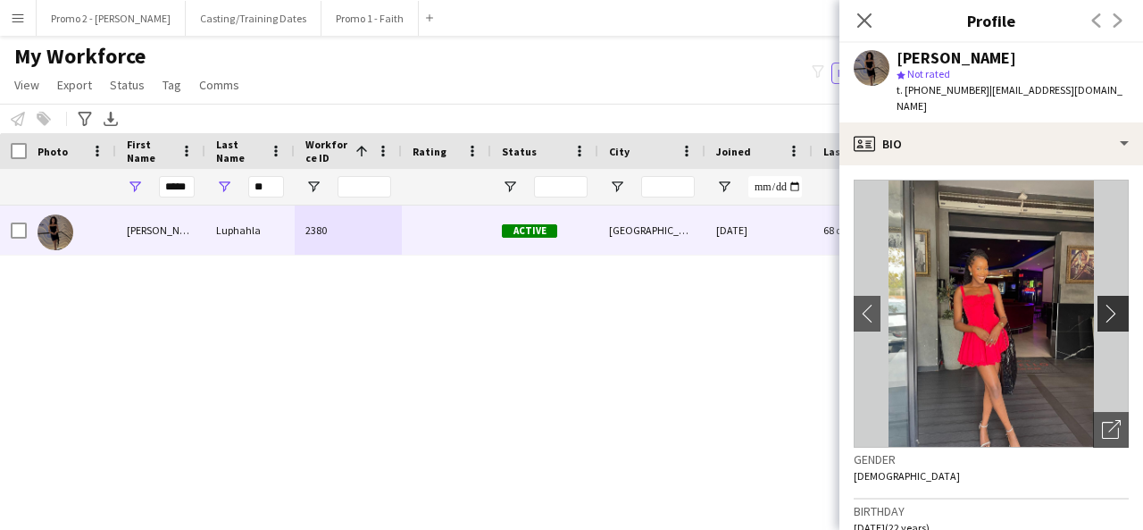
click at [1102, 308] on app-icon "chevron-right" at bounding box center [1116, 313] width 28 height 19
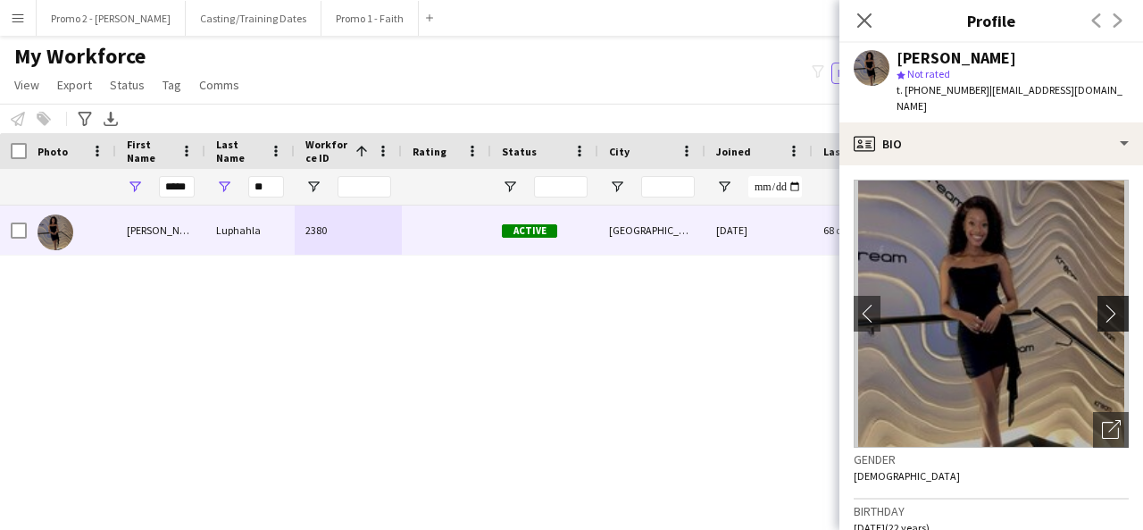
click at [1102, 308] on app-icon "chevron-right" at bounding box center [1116, 313] width 28 height 19
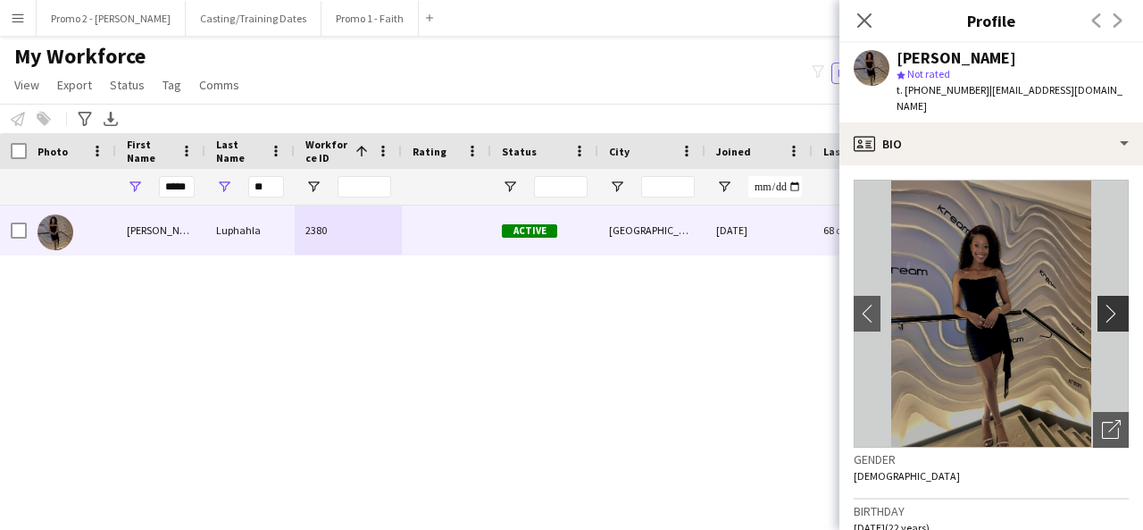
click at [1102, 308] on app-icon "chevron-right" at bounding box center [1116, 313] width 28 height 19
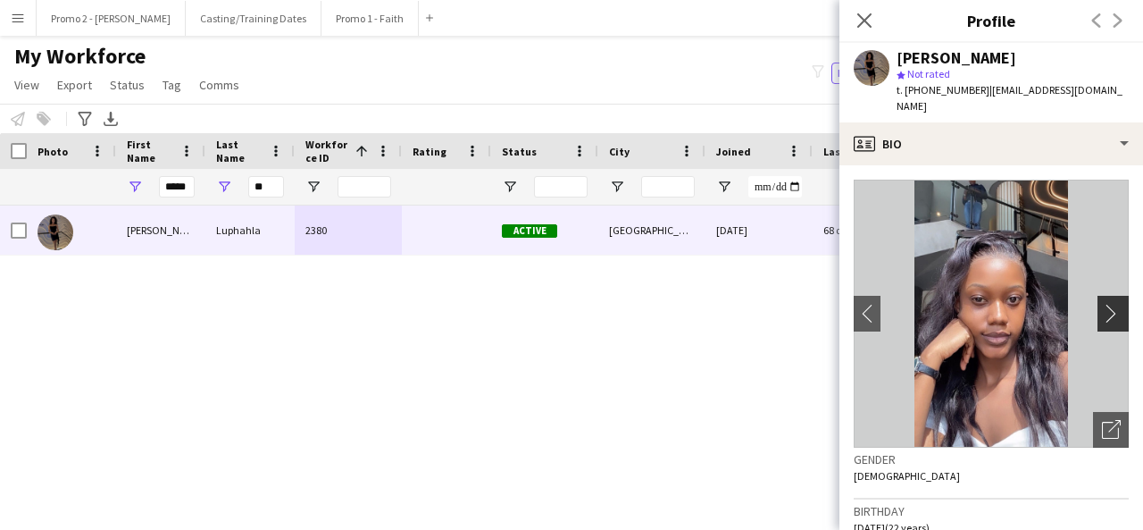
click at [1102, 308] on app-icon "chevron-right" at bounding box center [1116, 313] width 28 height 19
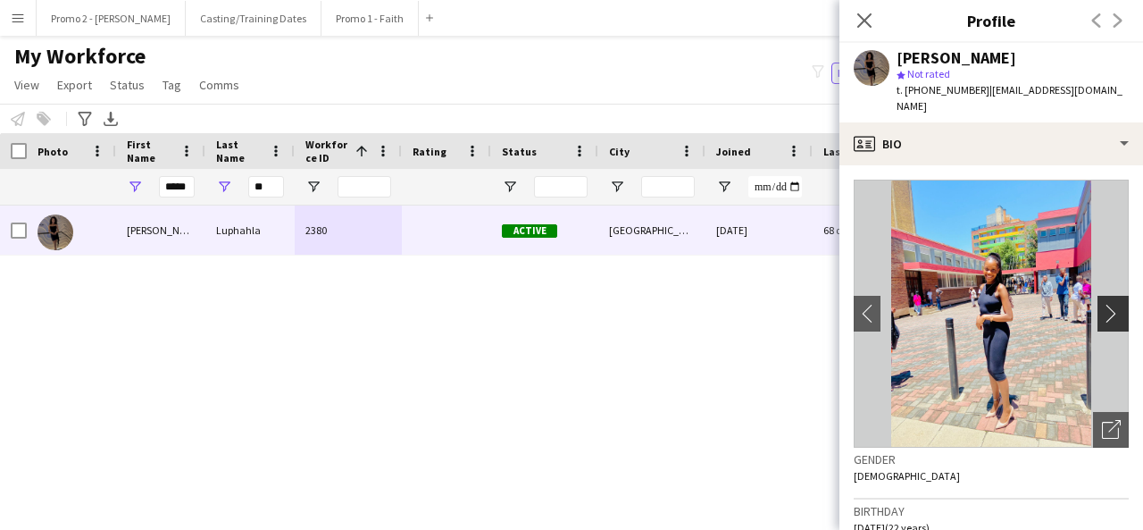
click at [1102, 308] on app-icon "chevron-right" at bounding box center [1116, 313] width 28 height 19
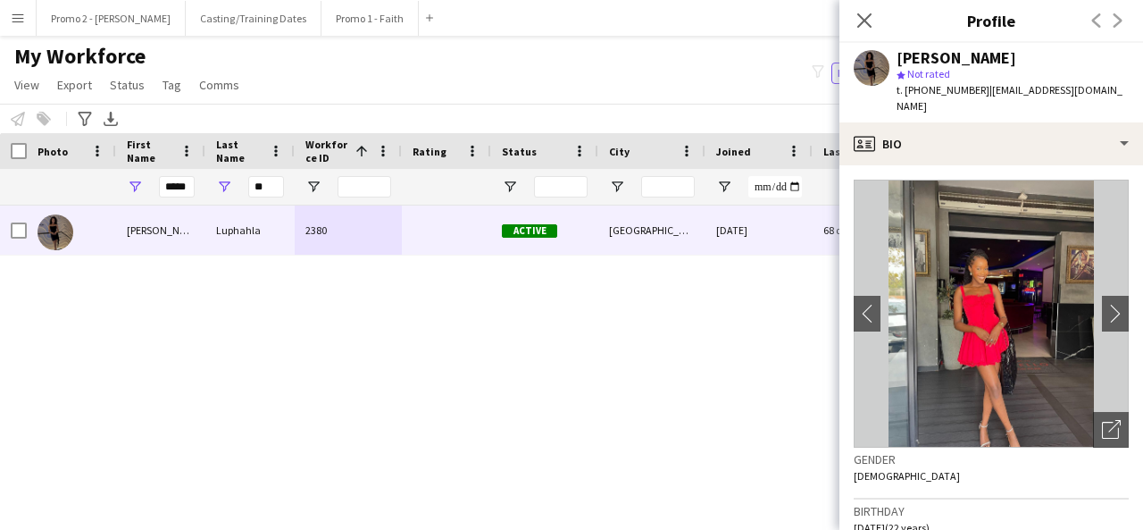
click at [973, 320] on img at bounding box center [991, 313] width 275 height 268
click at [1102, 313] on app-icon "chevron-right" at bounding box center [1116, 313] width 28 height 19
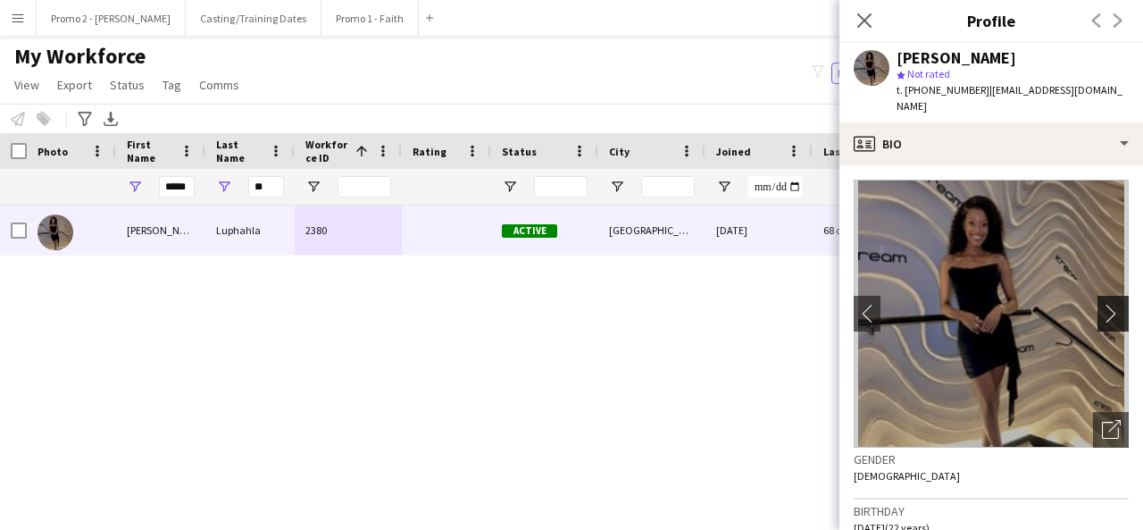
click at [1102, 313] on app-icon "chevron-right" at bounding box center [1116, 313] width 28 height 19
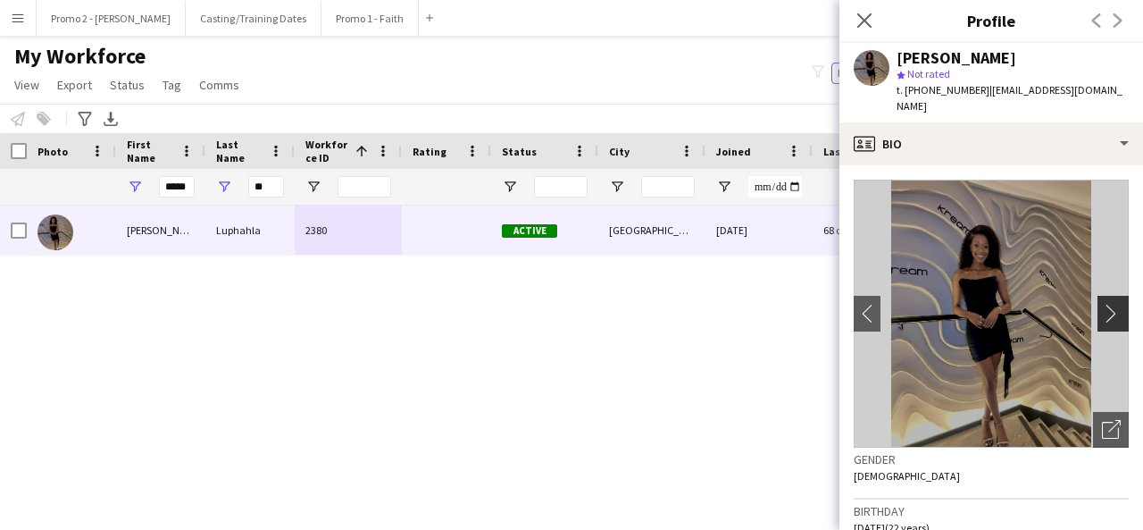
click at [1102, 313] on app-icon "chevron-right" at bounding box center [1116, 313] width 28 height 19
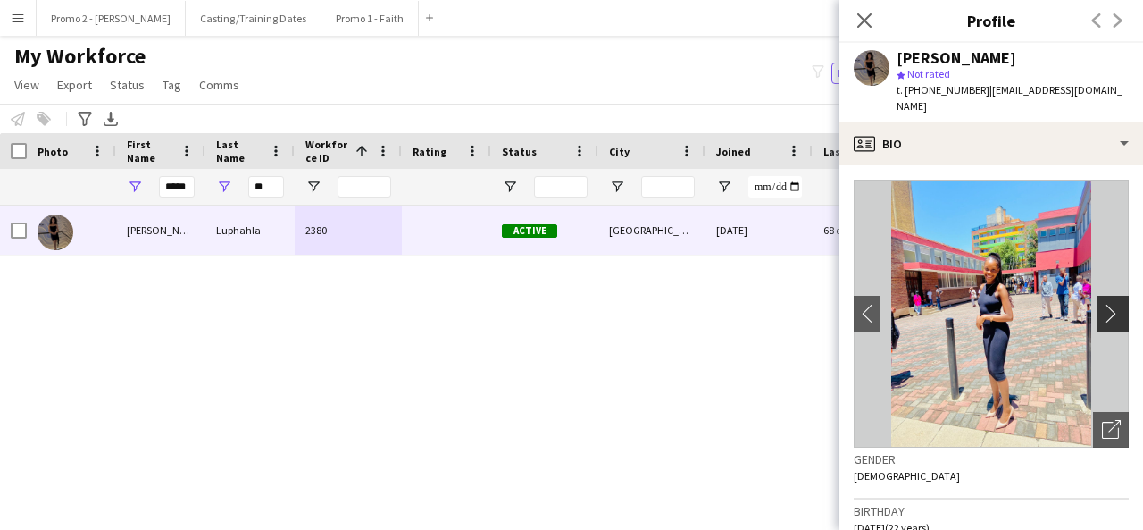
click at [1102, 313] on app-icon "chevron-right" at bounding box center [1116, 313] width 28 height 19
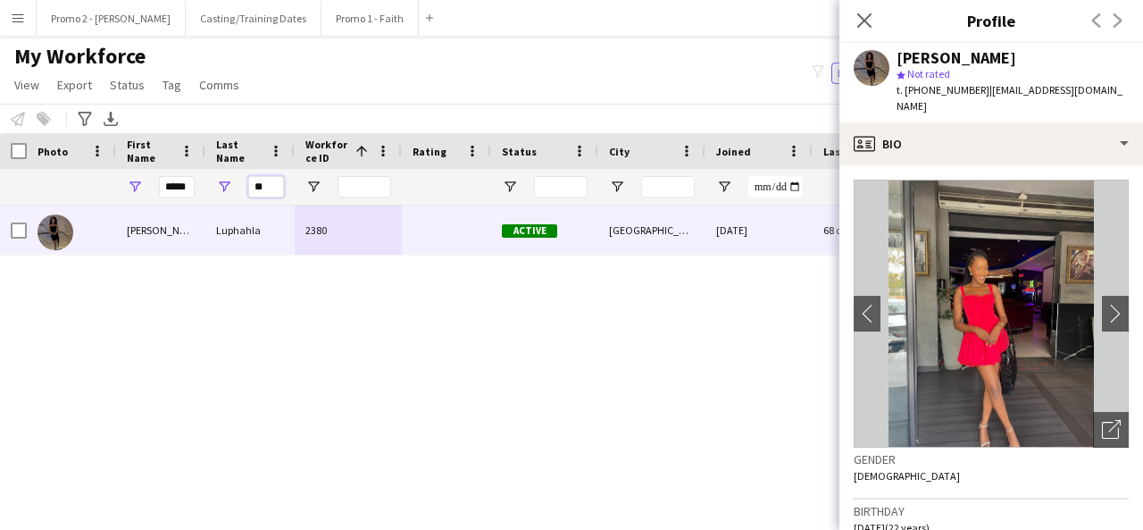
drag, startPoint x: 270, startPoint y: 182, endPoint x: 253, endPoint y: 189, distance: 18.4
click at [253, 189] on input "**" at bounding box center [266, 186] width 36 height 21
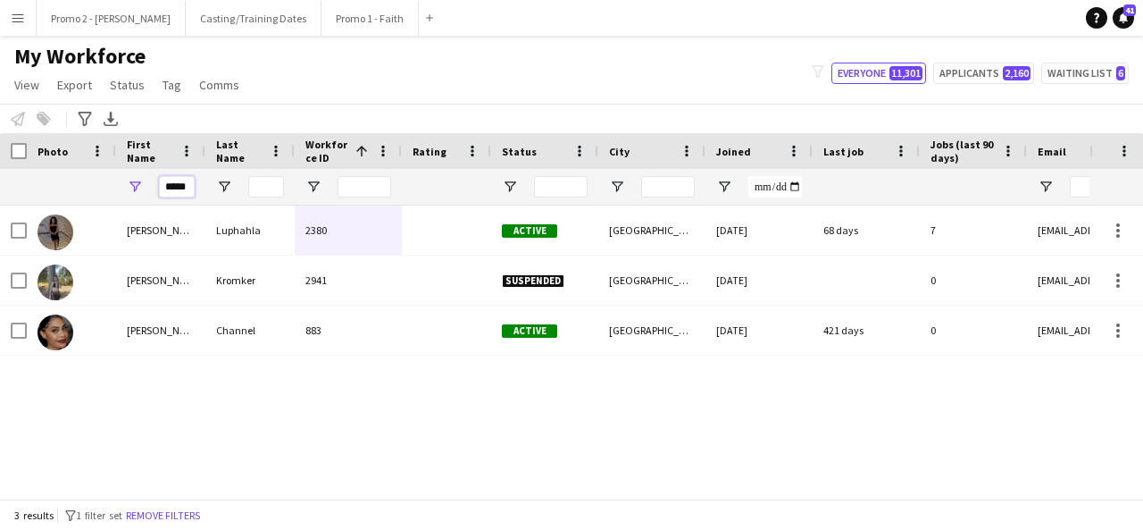
drag, startPoint x: 164, startPoint y: 186, endPoint x: 235, endPoint y: 186, distance: 70.5
click at [235, 186] on div "*****" at bounding box center [954, 187] width 1909 height 36
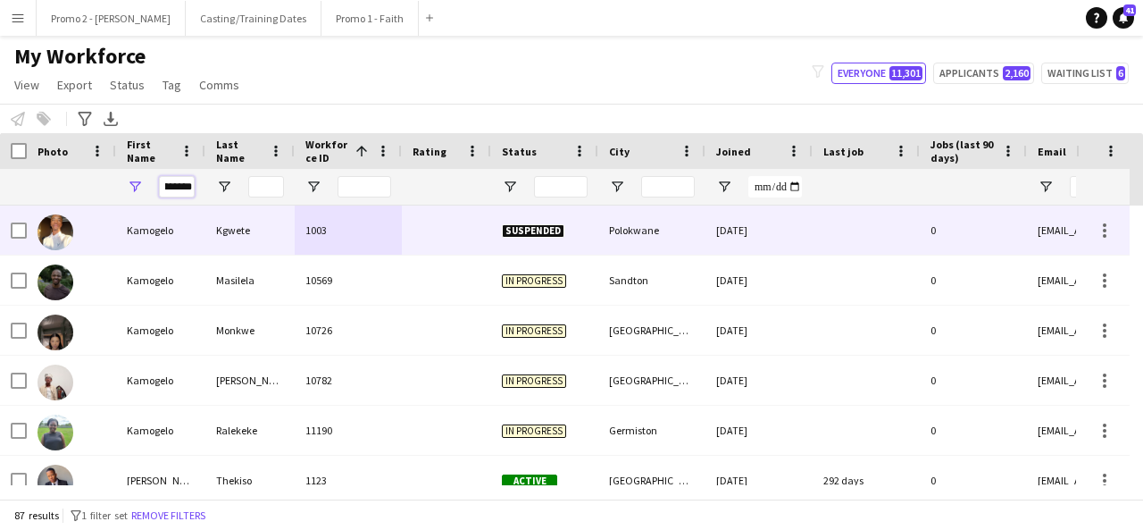
scroll to position [0, 23]
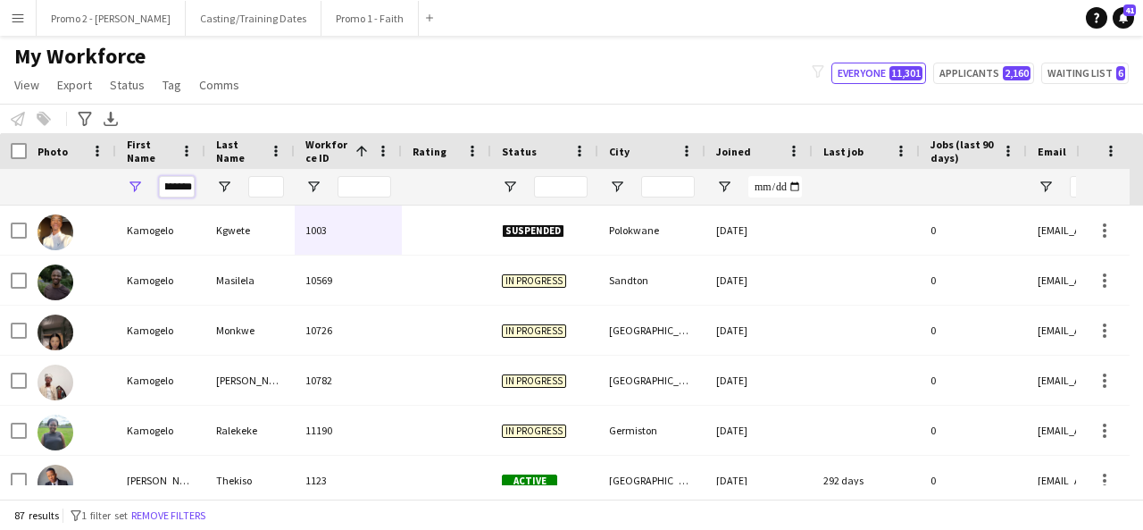
type input "********"
click at [266, 188] on input "*" at bounding box center [266, 186] width 36 height 21
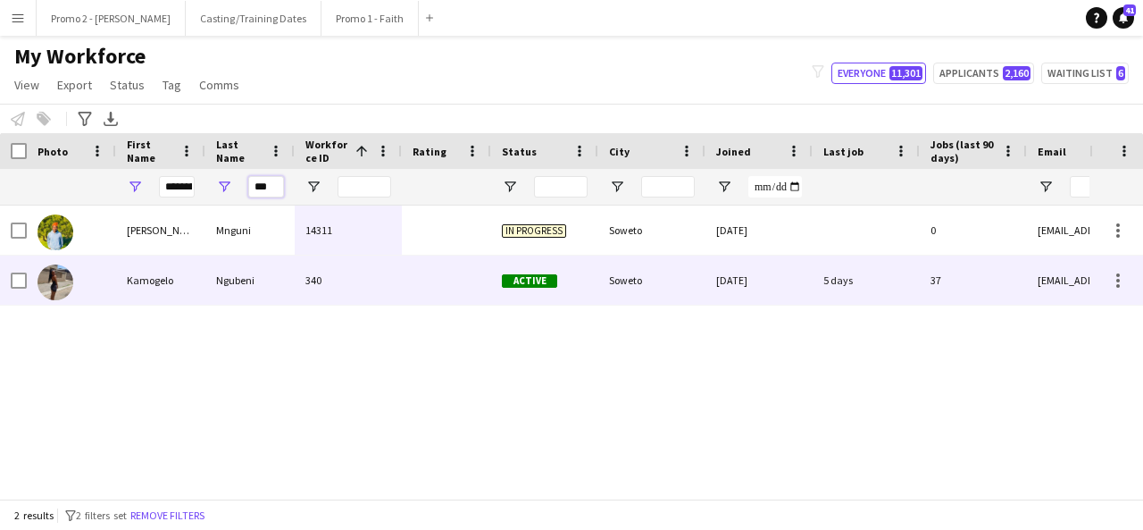
type input "***"
click at [279, 296] on div "Ngubeni" at bounding box center [249, 279] width 89 height 49
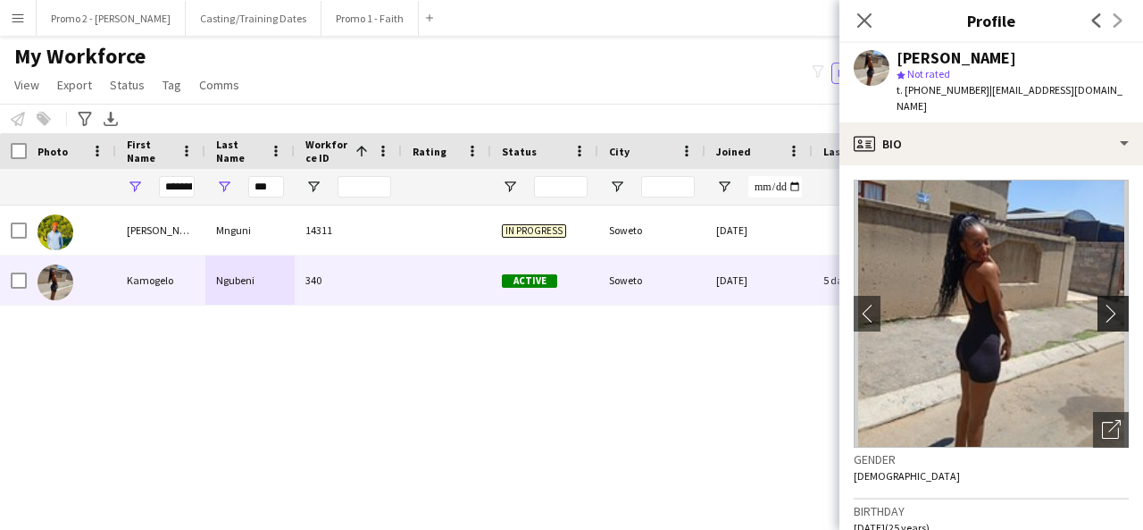
click at [1108, 304] on app-icon "chevron-right" at bounding box center [1116, 313] width 28 height 19
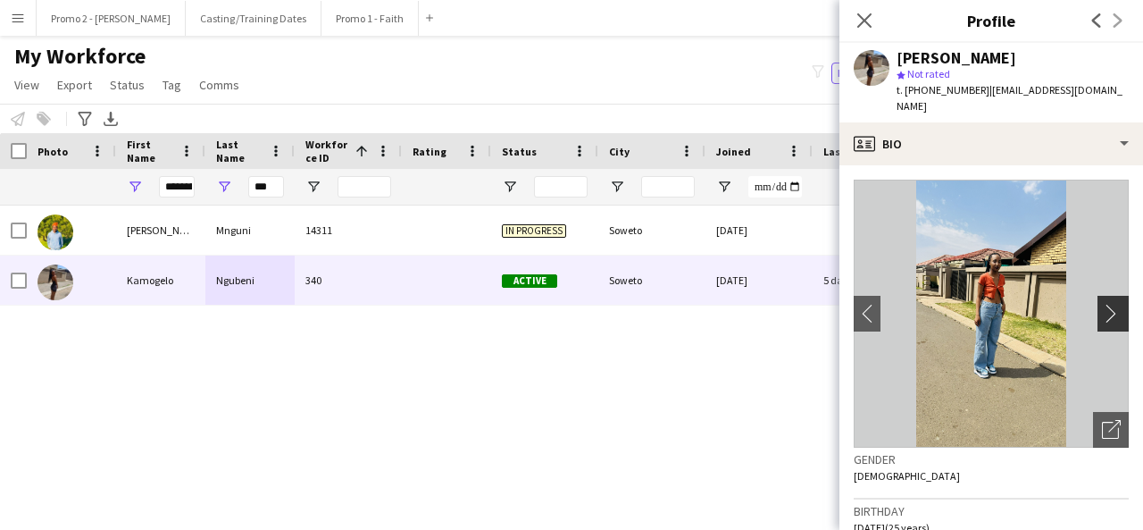
click at [1102, 304] on app-icon "chevron-right" at bounding box center [1116, 313] width 28 height 19
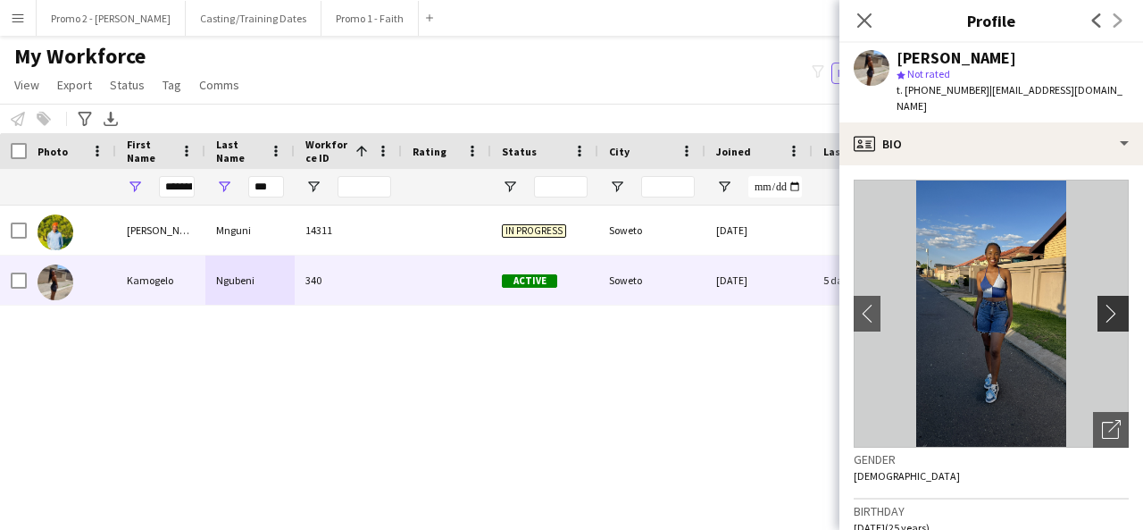
click at [1102, 304] on app-icon "chevron-right" at bounding box center [1116, 313] width 28 height 19
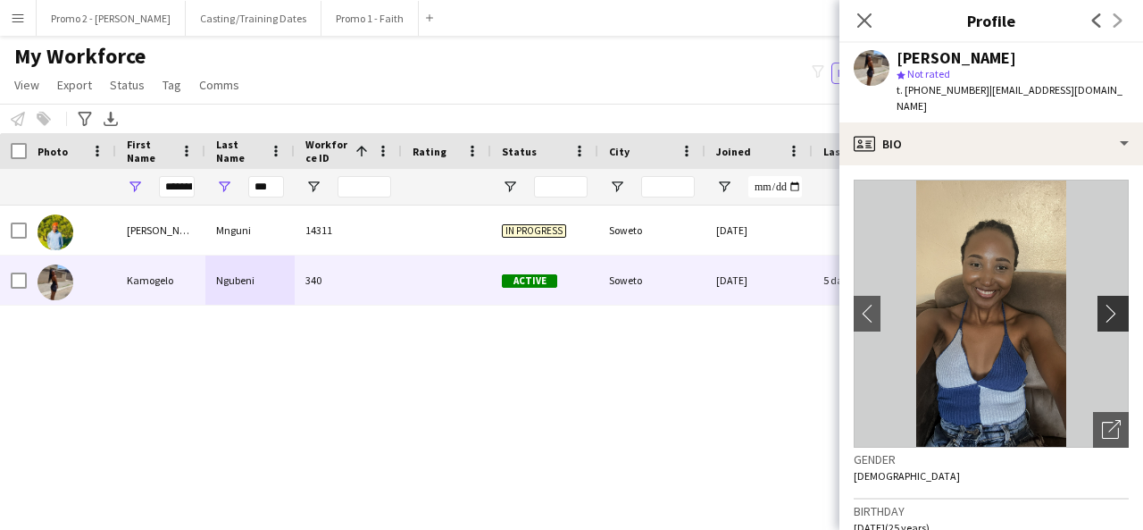
click at [1102, 304] on app-icon "chevron-right" at bounding box center [1116, 313] width 28 height 19
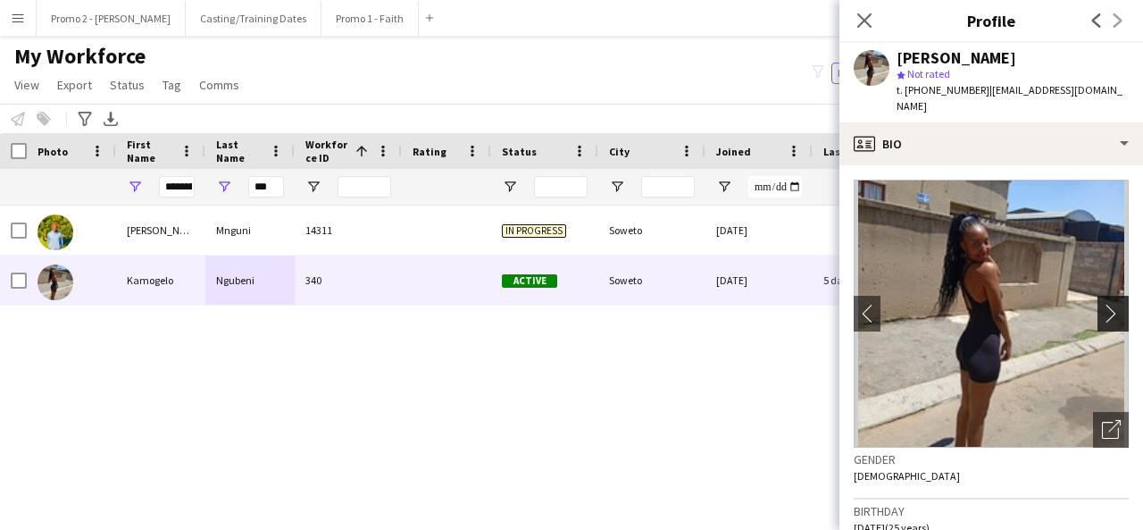
click at [1102, 304] on app-icon "chevron-right" at bounding box center [1116, 313] width 28 height 19
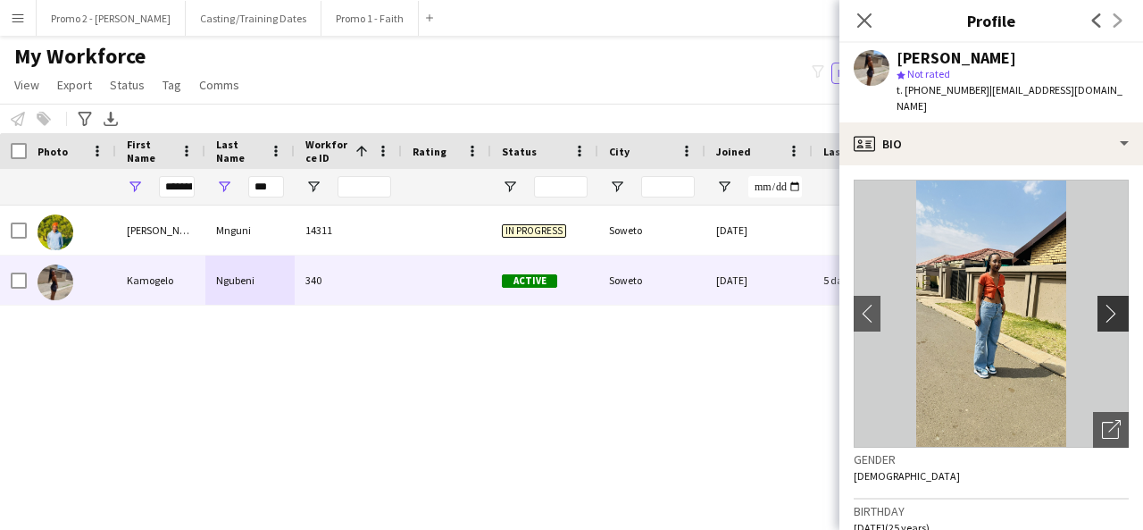
click at [1102, 304] on app-icon "chevron-right" at bounding box center [1116, 313] width 28 height 19
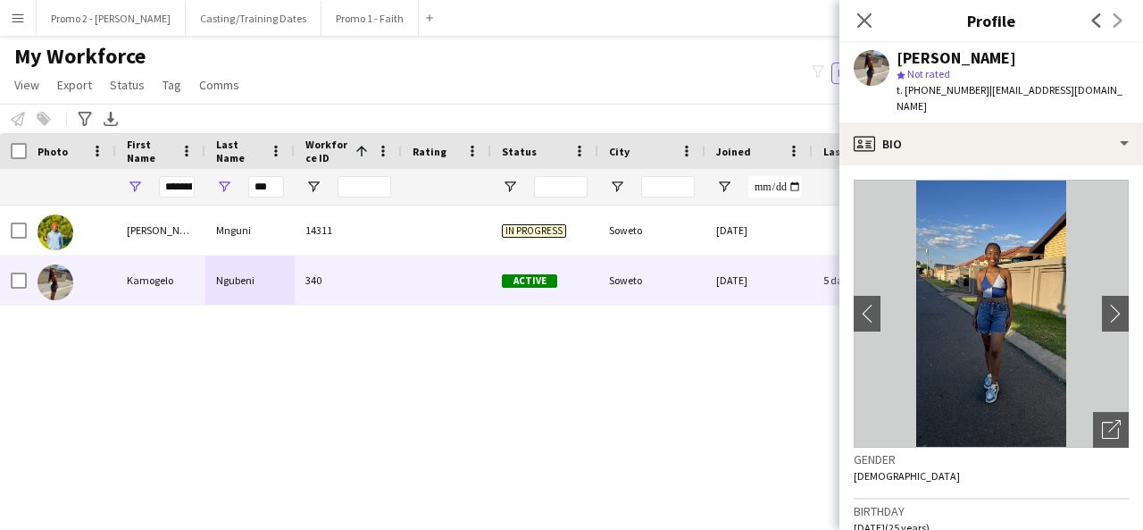
click at [982, 312] on img at bounding box center [991, 313] width 275 height 268
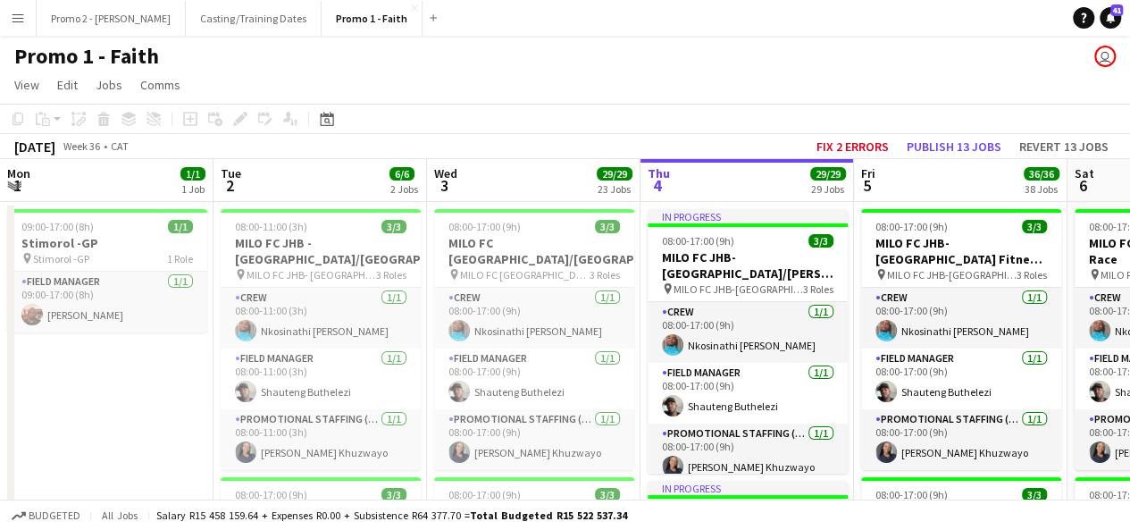
scroll to position [0, 427]
